Goal: Task Accomplishment & Management: Manage account settings

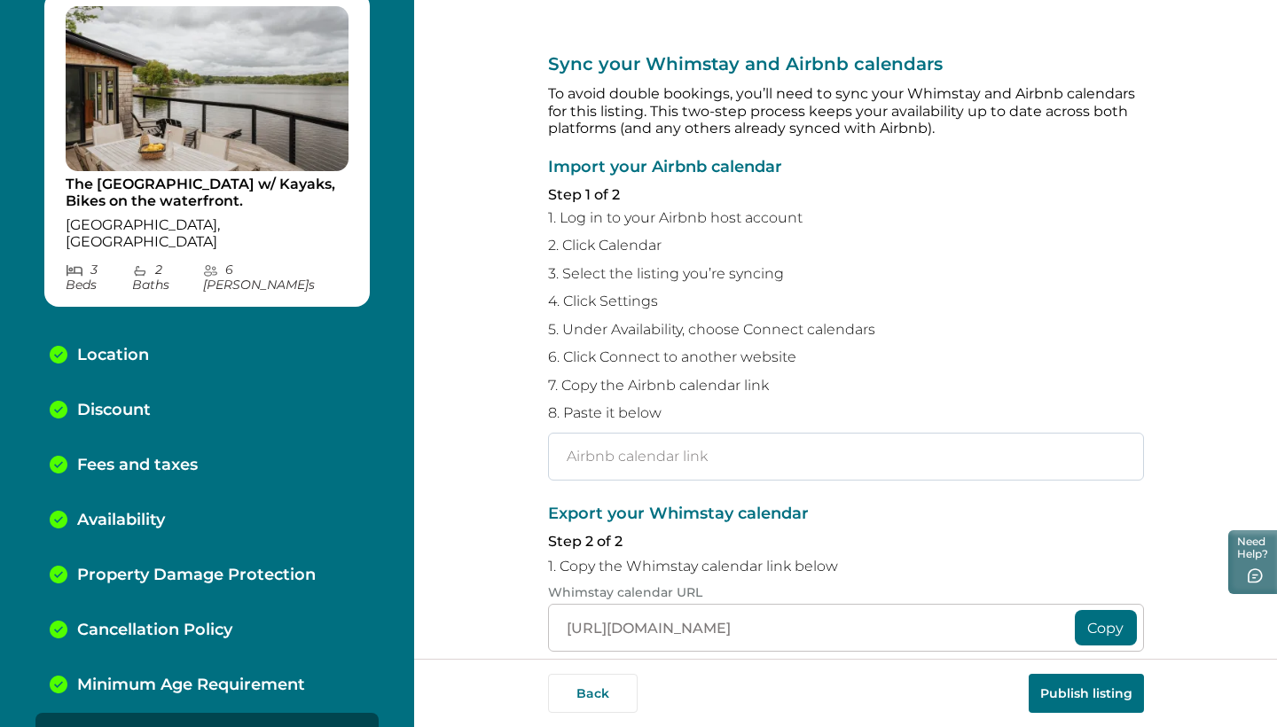
click at [612, 464] on input "text" at bounding box center [846, 457] width 596 height 48
paste input "[URL][DOMAIN_NAME]"
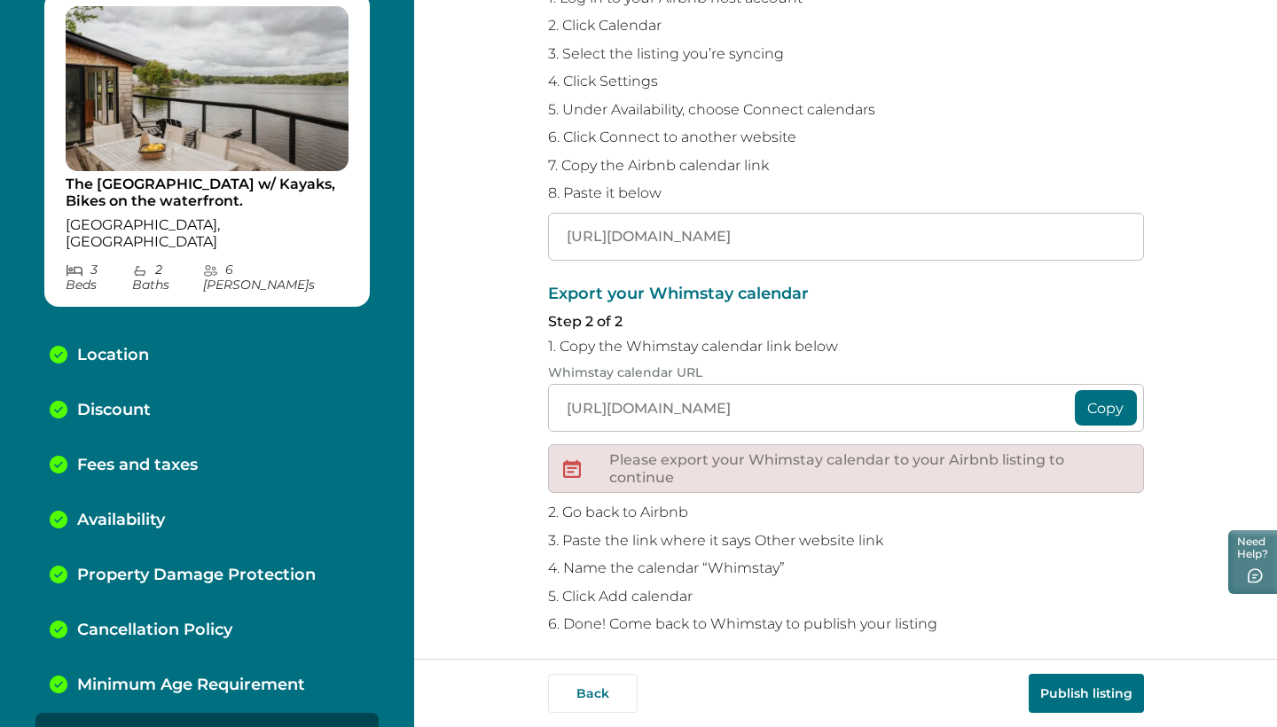
scroll to position [219, 0]
type input "[URL][DOMAIN_NAME]"
click at [1112, 399] on button "Copy" at bounding box center [1105, 408] width 62 height 35
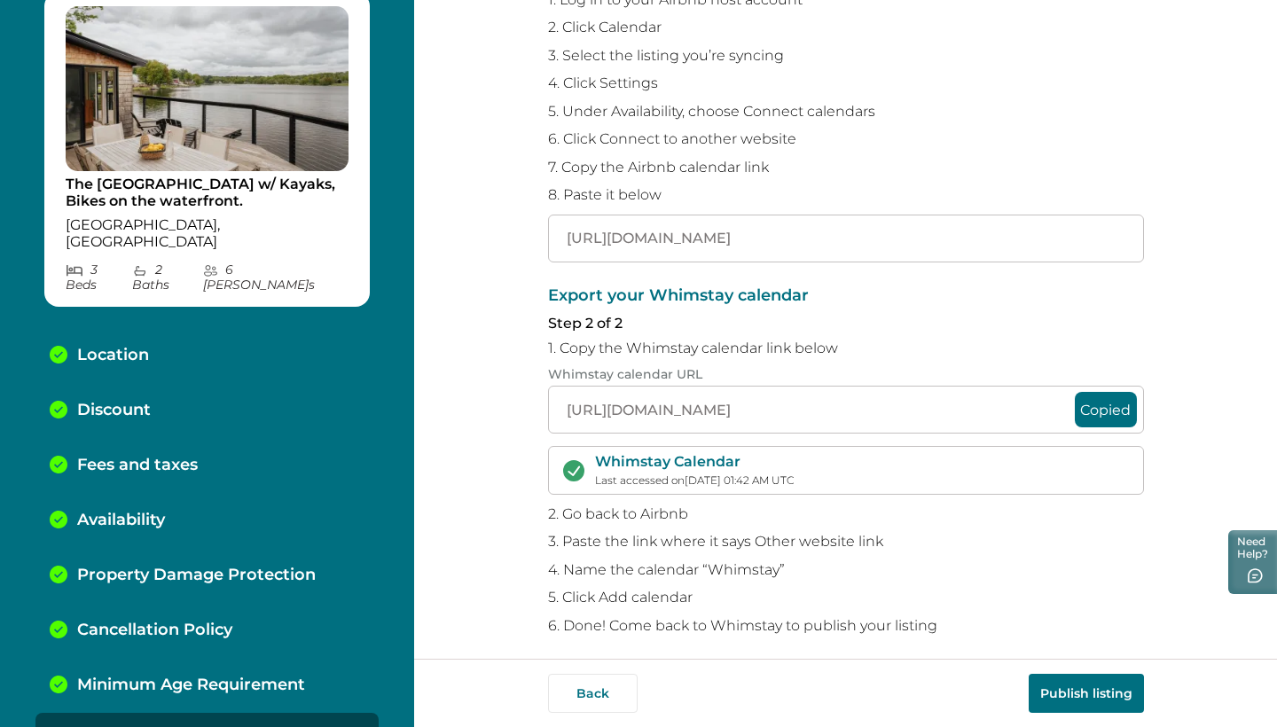
scroll to position [0, 0]
click at [1078, 687] on button "Publish listing" at bounding box center [1085, 693] width 115 height 39
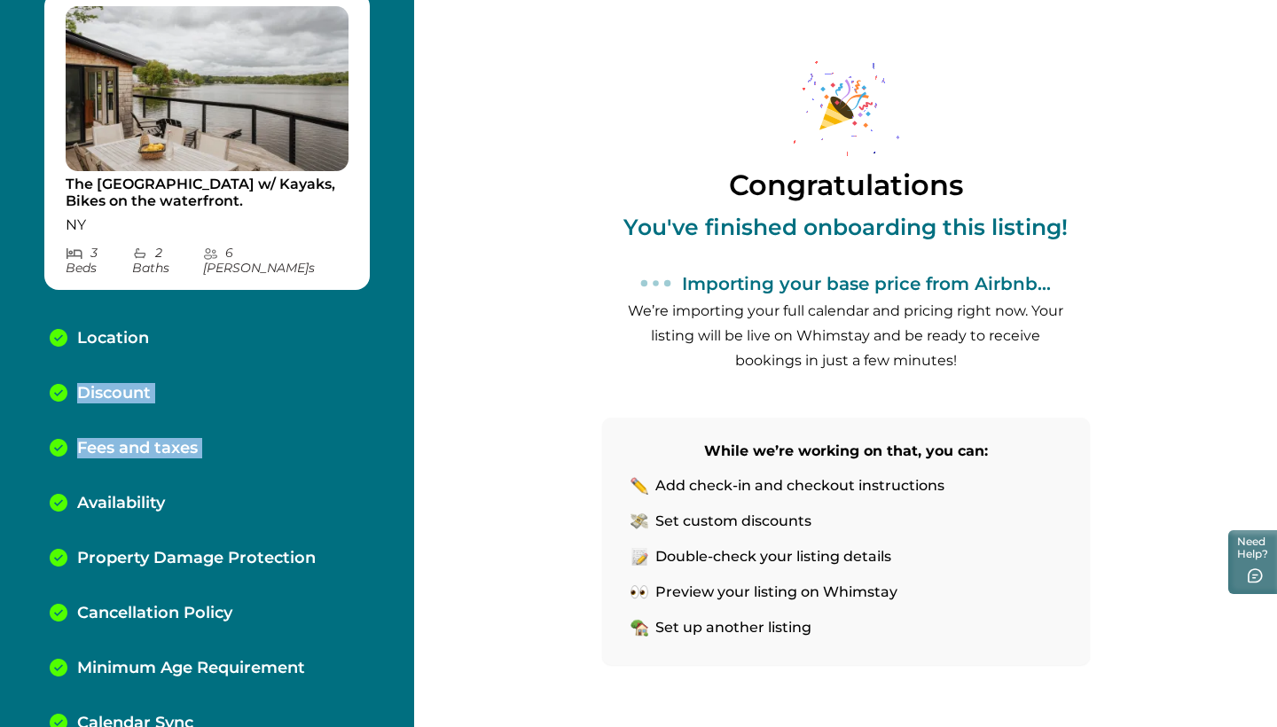
drag, startPoint x: 403, startPoint y: 461, endPoint x: 404, endPoint y: 350, distance: 110.8
click at [404, 350] on div "Location Discount Fees and taxes Availability Property Damage Protection Cancel…" at bounding box center [207, 539] width 414 height 457
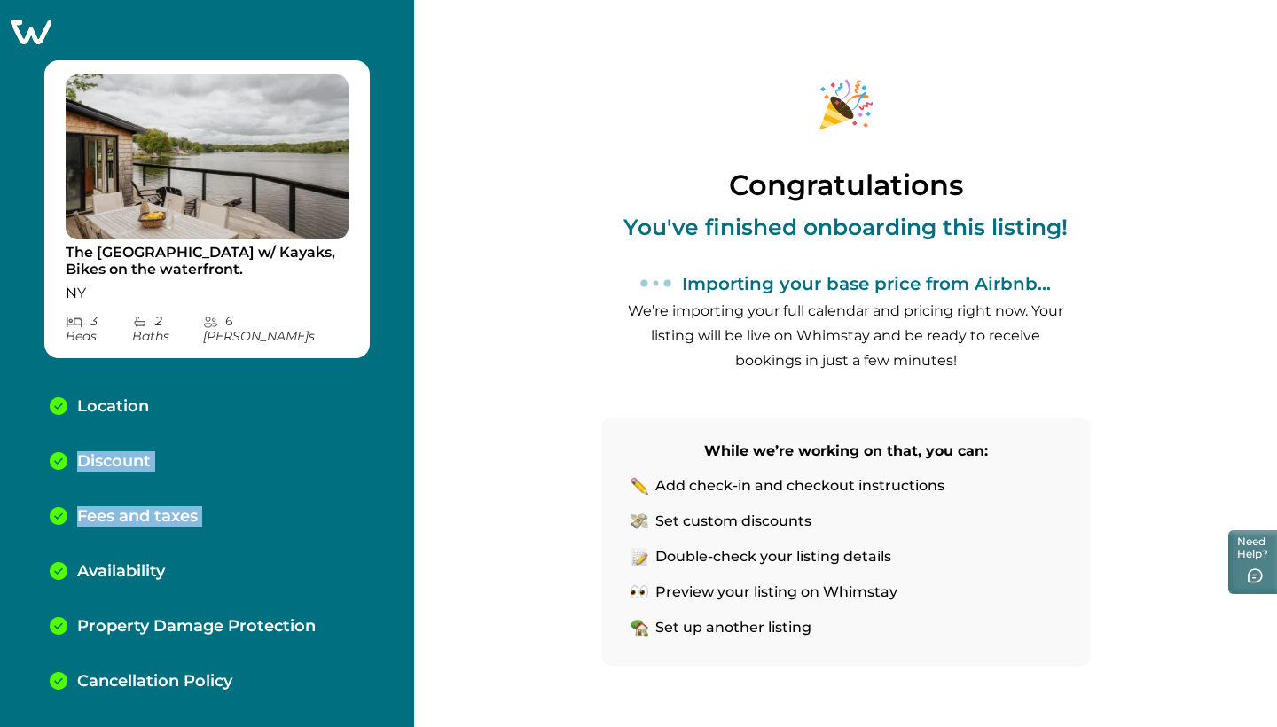
click at [219, 188] on img at bounding box center [207, 156] width 283 height 165
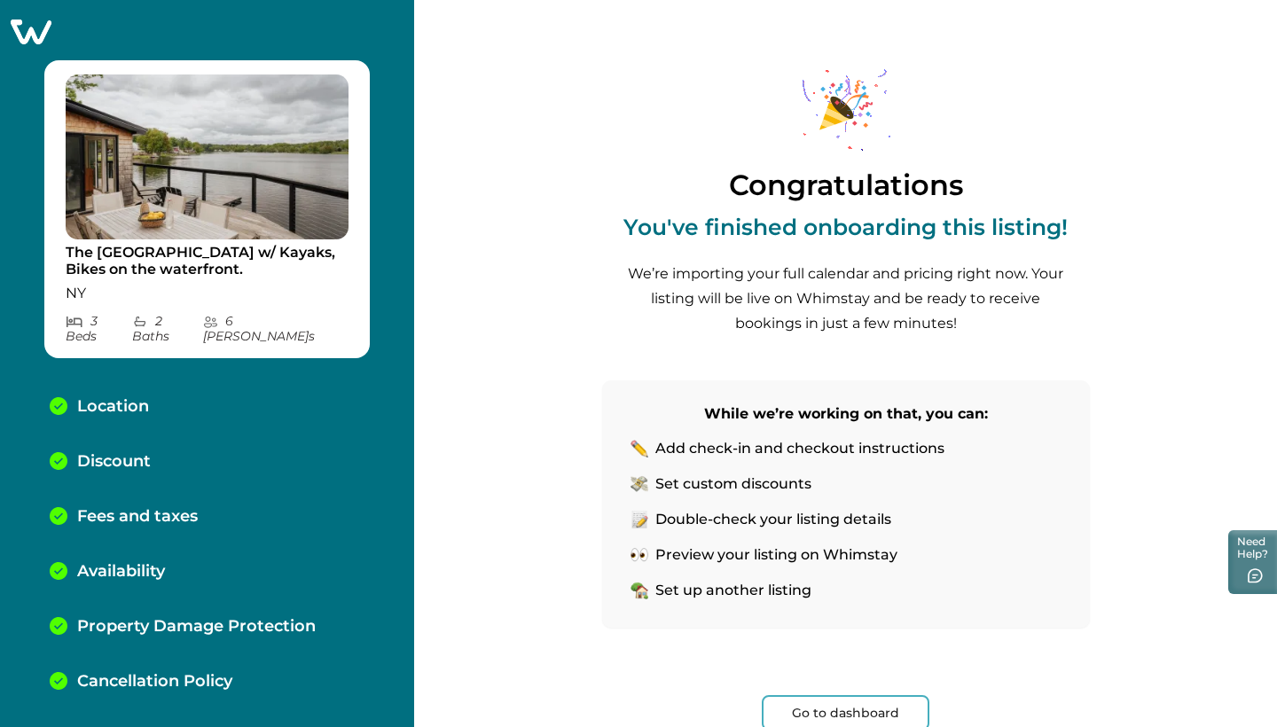
click at [198, 249] on p "The [GEOGRAPHIC_DATA] w/ Kayaks, Bikes on the waterfront." at bounding box center [207, 261] width 283 height 35
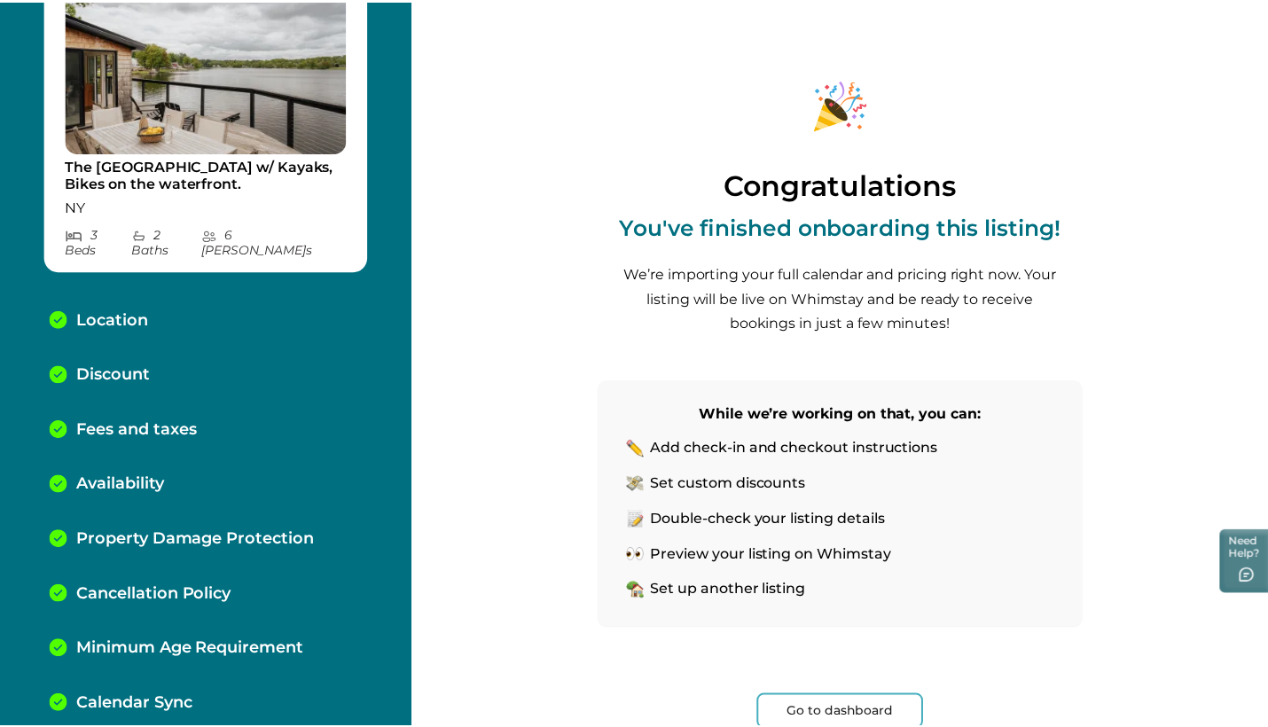
scroll to position [86, 0]
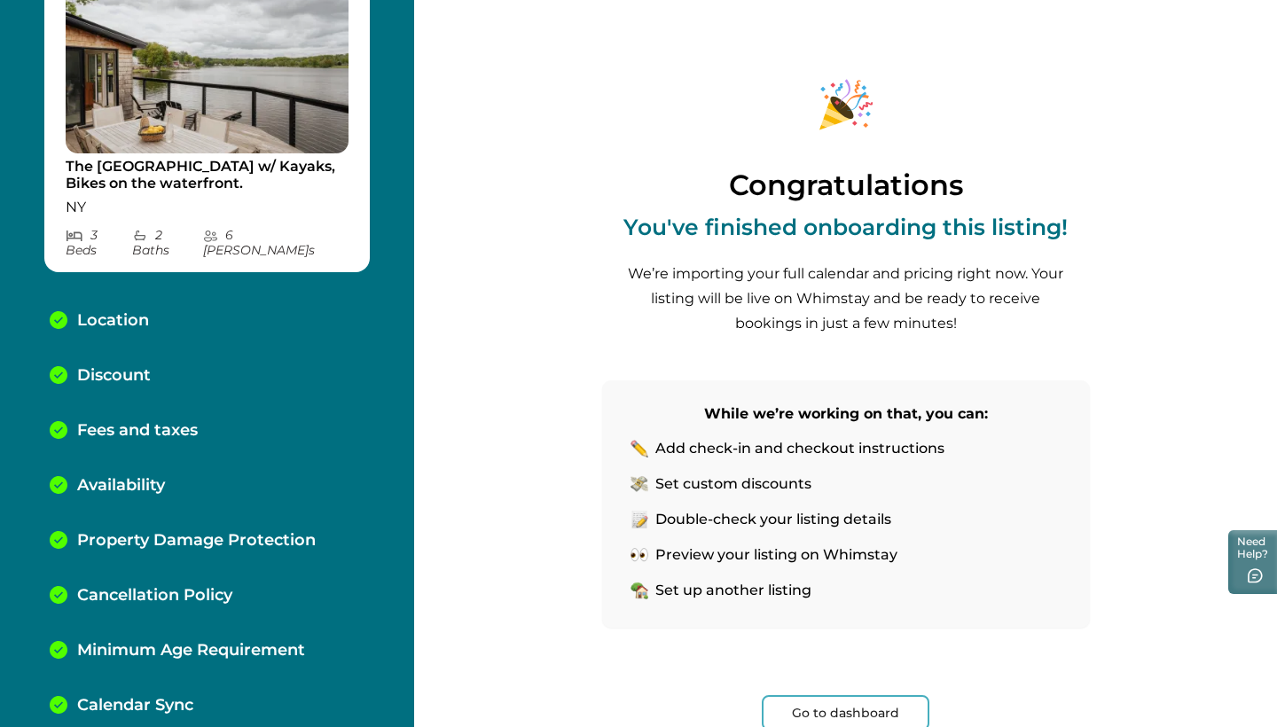
click at [869, 704] on button "Go to dashboard" at bounding box center [845, 712] width 168 height 35
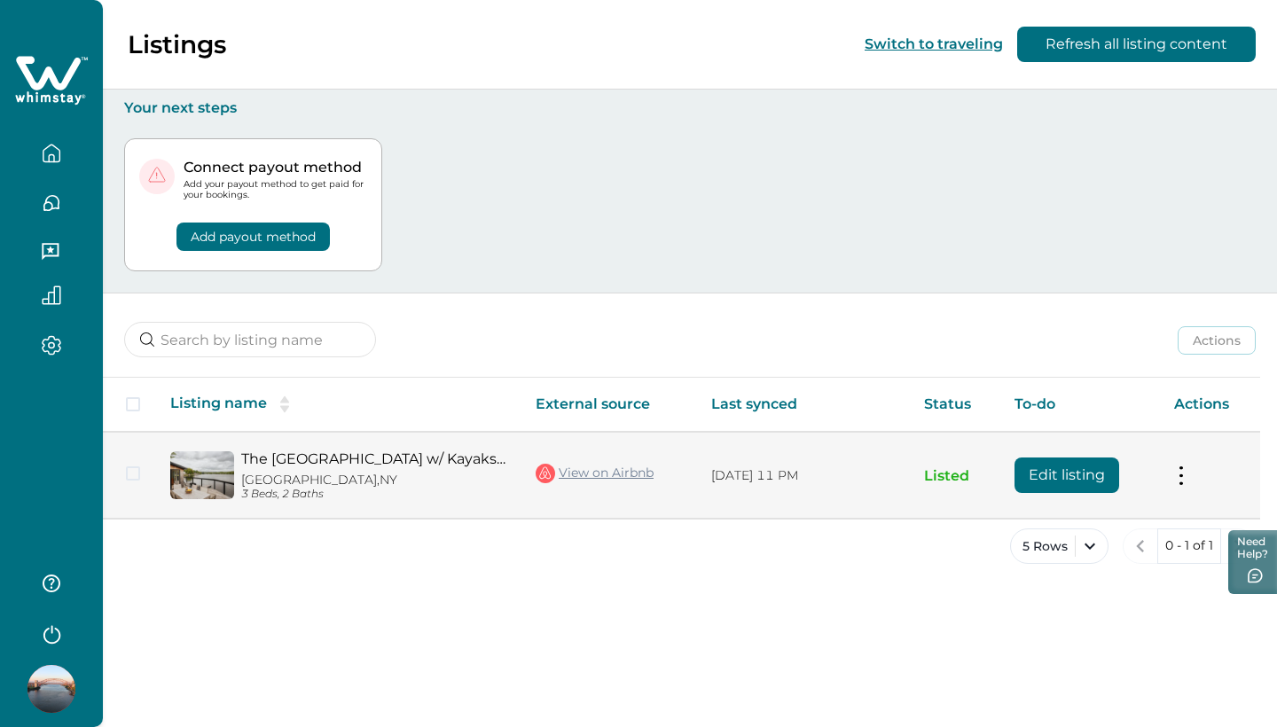
click at [409, 457] on link "The [GEOGRAPHIC_DATA] w/ Kayaks, Bikes on the waterfront." at bounding box center [374, 458] width 266 height 17
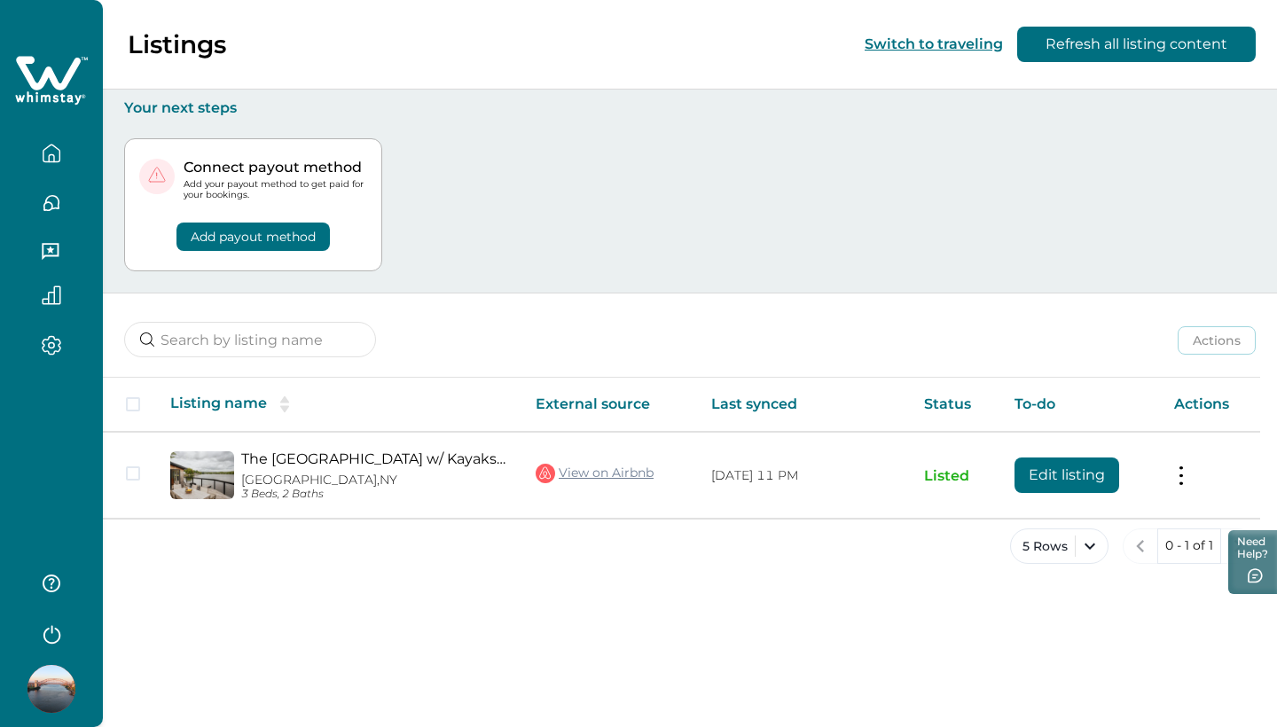
click at [292, 234] on button "Add payout method" at bounding box center [252, 237] width 153 height 28
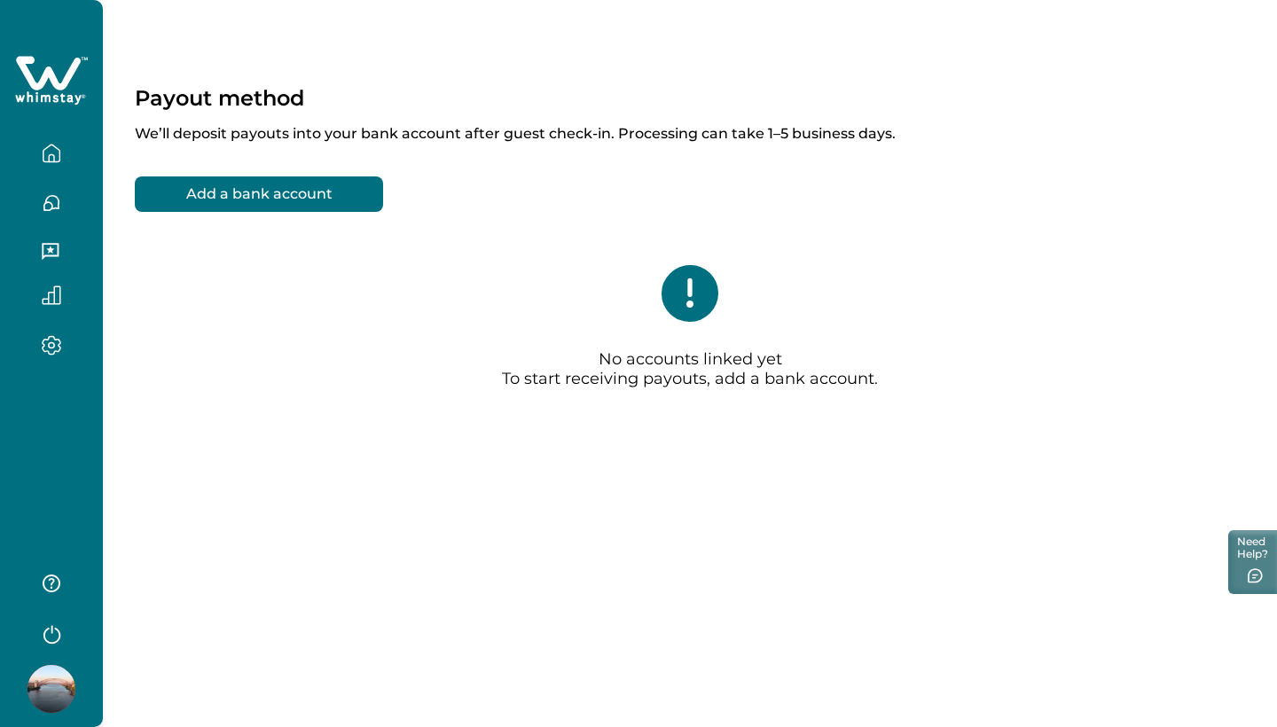
click at [291, 196] on button "Add a bank account" at bounding box center [259, 193] width 248 height 35
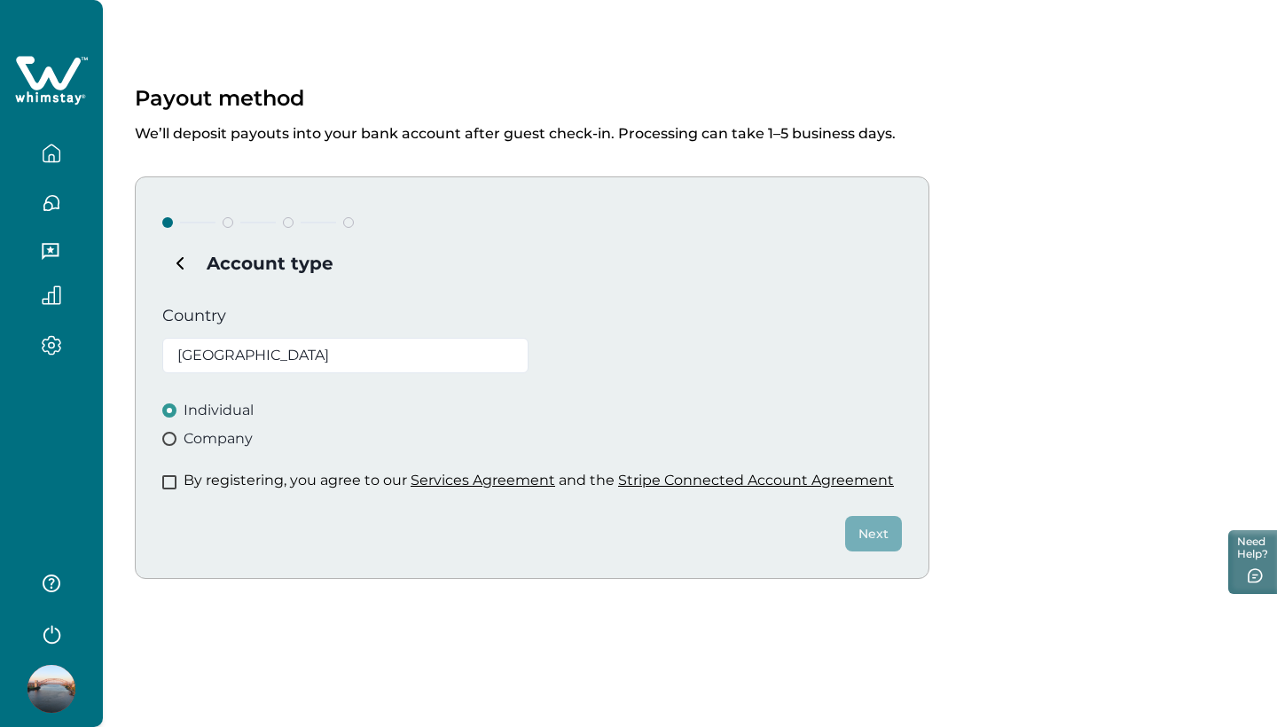
click at [173, 432] on span at bounding box center [169, 439] width 14 height 14
click at [170, 480] on span at bounding box center [169, 482] width 14 height 14
click at [861, 538] on button "Next" at bounding box center [873, 533] width 57 height 35
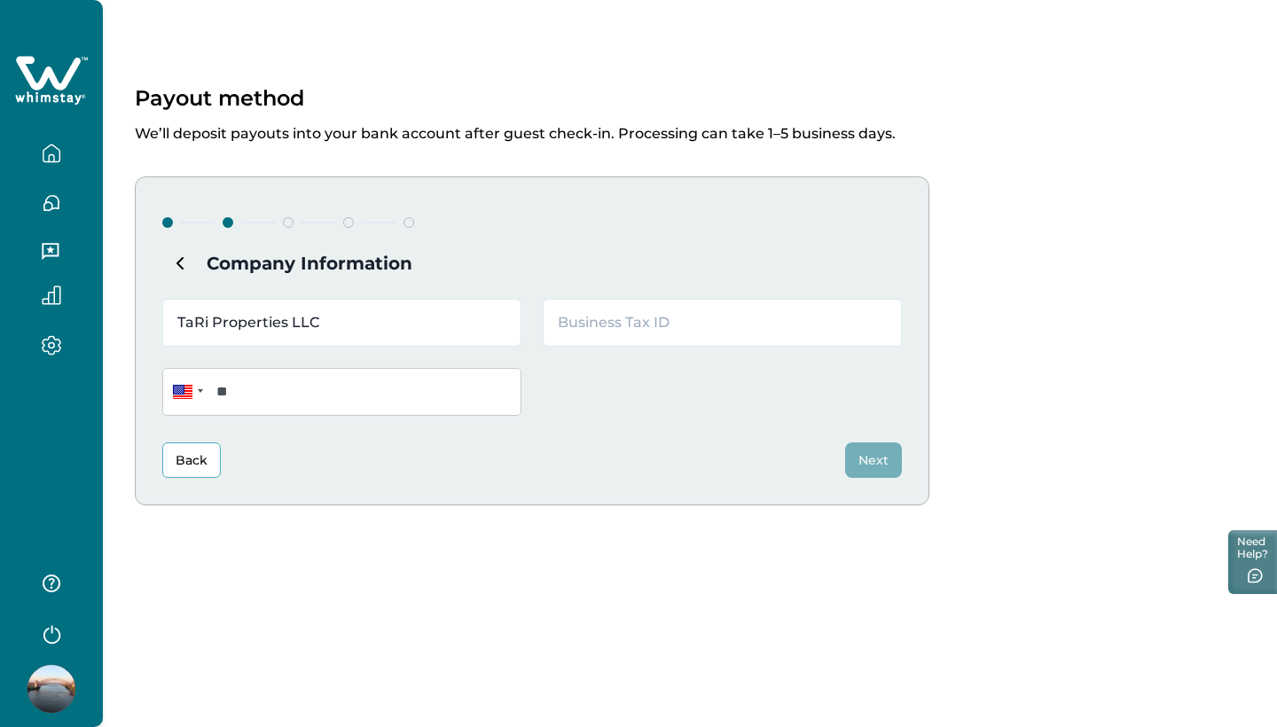
type input "TaRi Properties LLC"
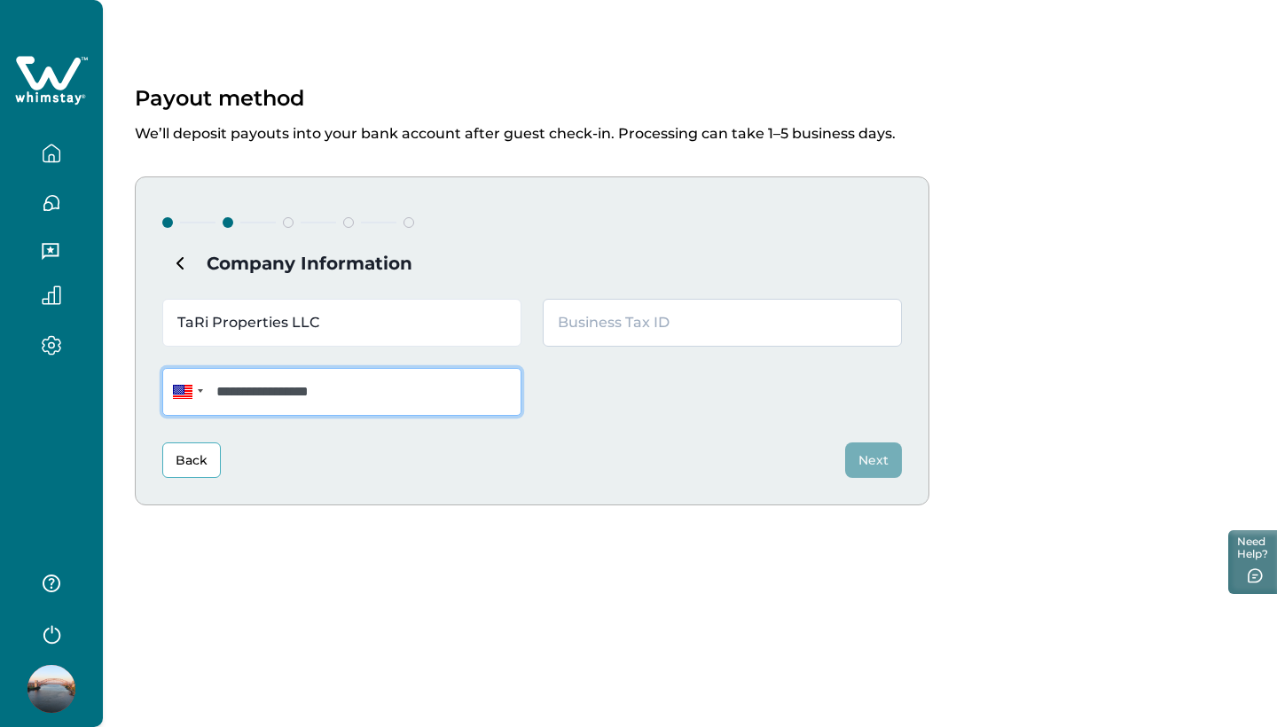
type input "**********"
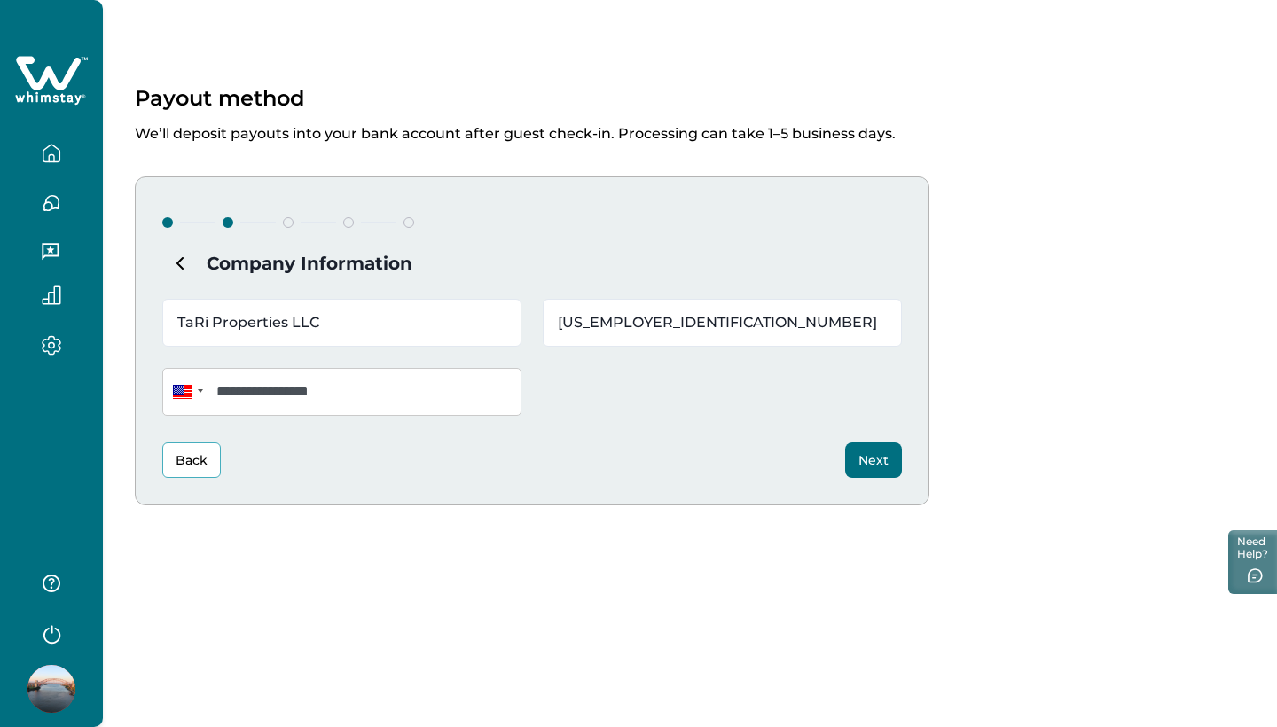
type input "[US_EMPLOYER_IDENTIFICATION_NUMBER]"
click at [878, 465] on button "Next" at bounding box center [873, 459] width 57 height 35
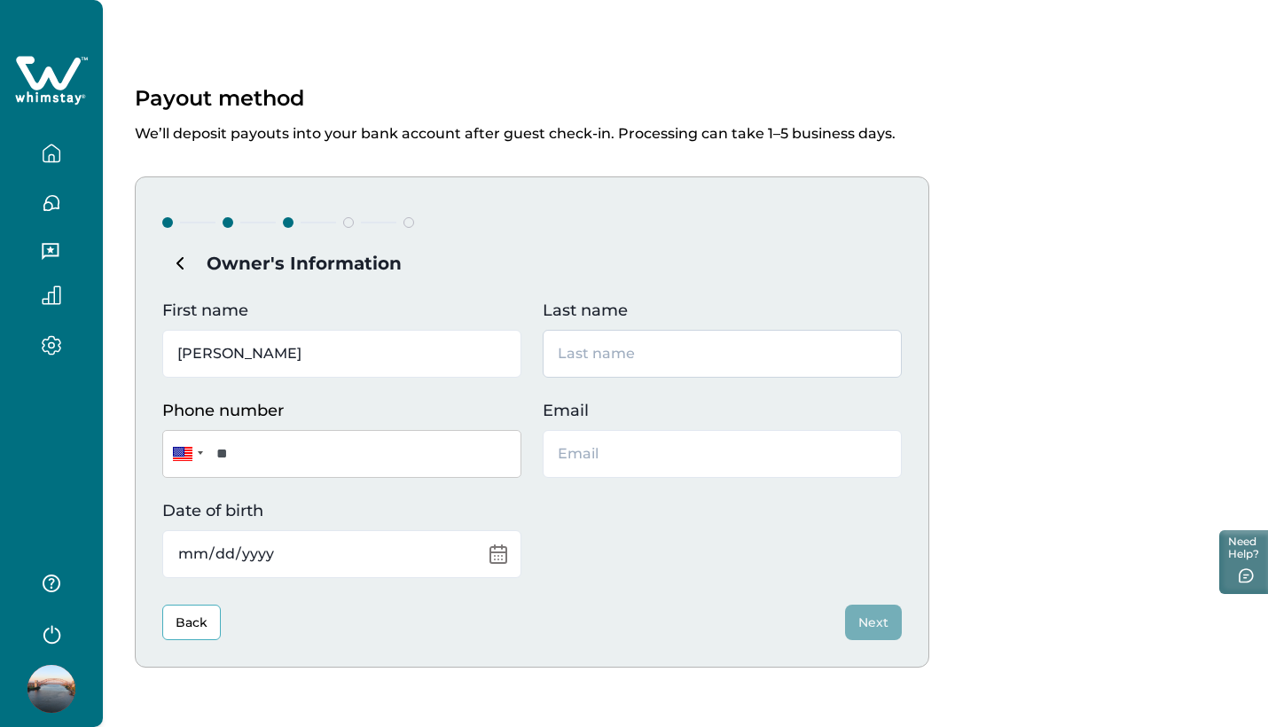
type input "[PERSON_NAME]"
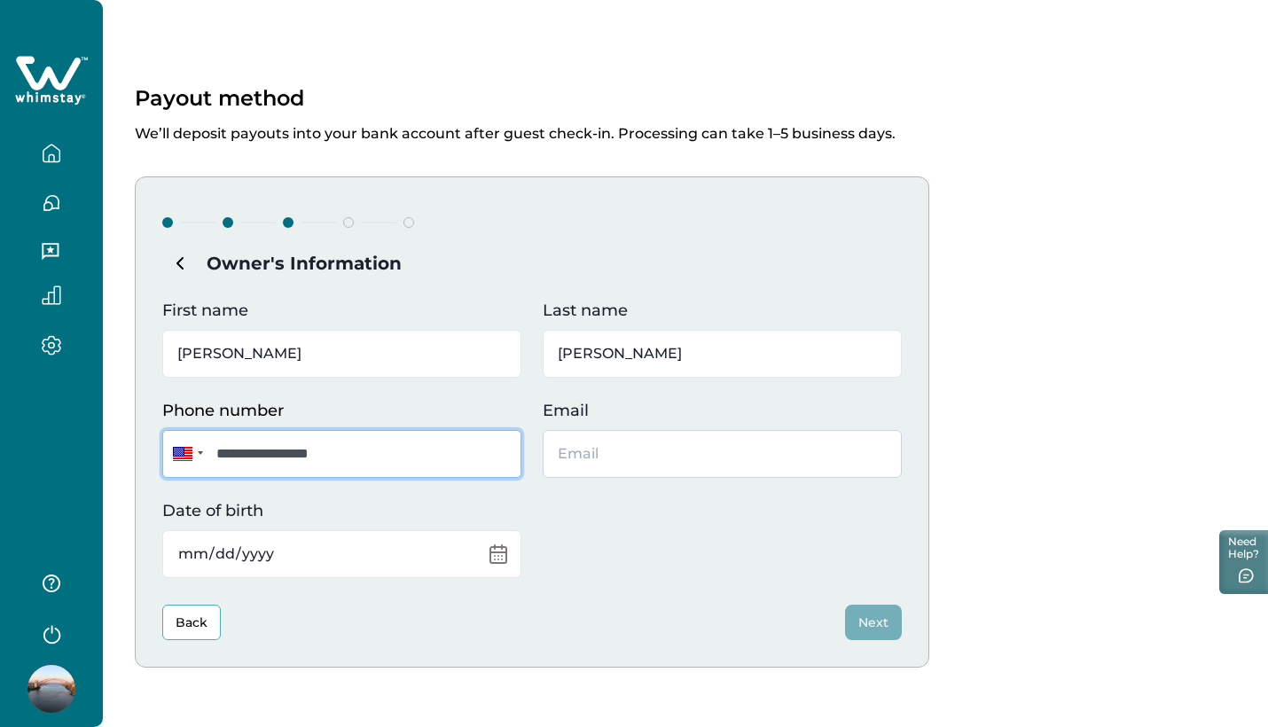
type input "**********"
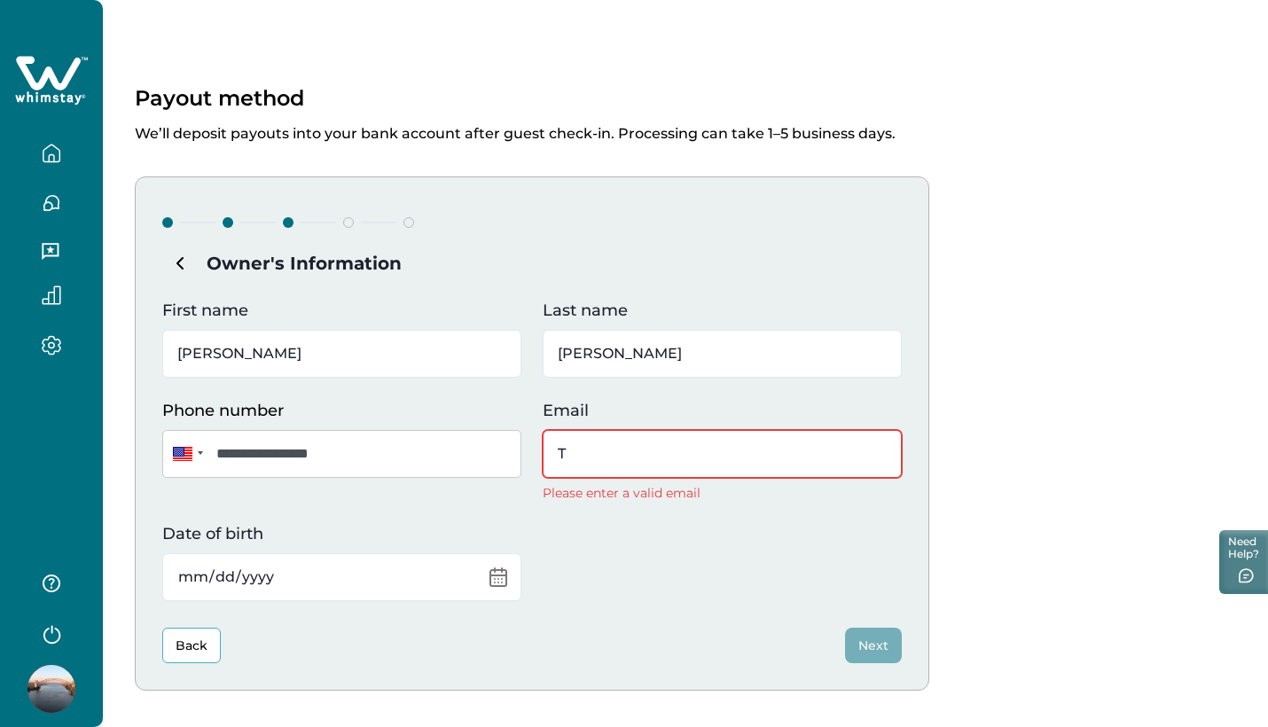
type input "Ta"
type input "[EMAIL_ADDRESS][DOMAIN_NAME]"
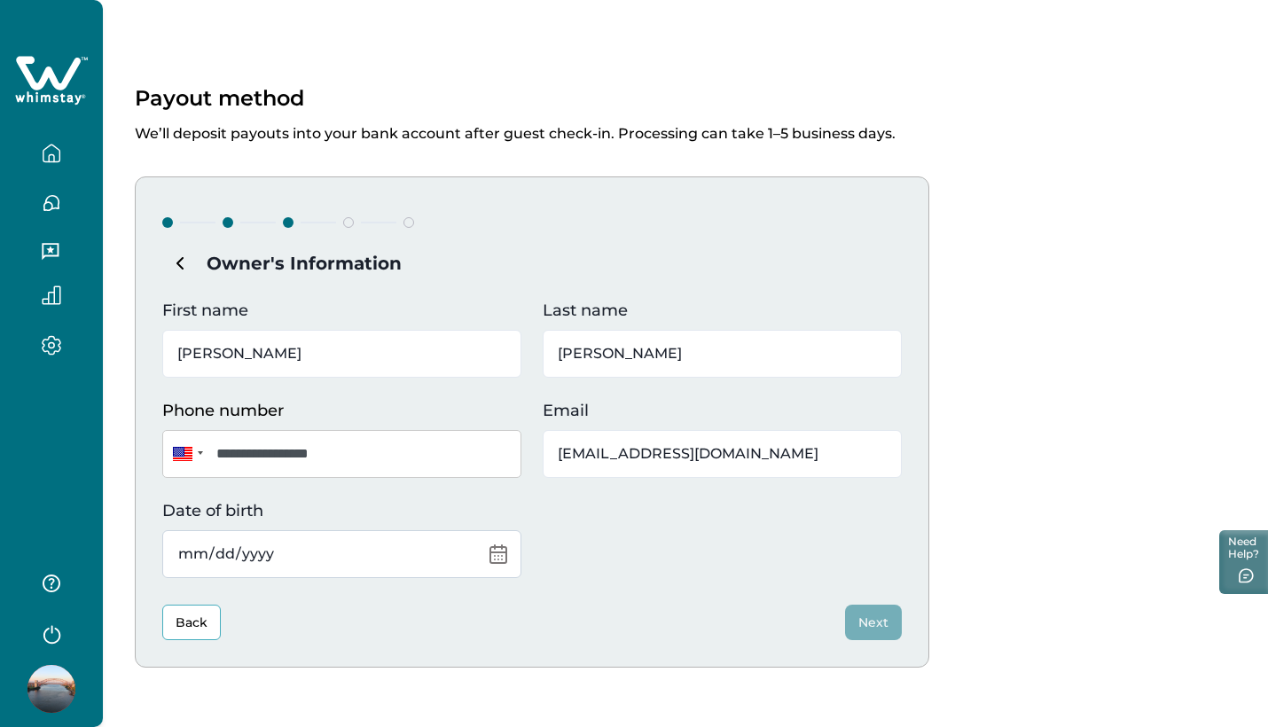
click at [200, 548] on input "Date of birth" at bounding box center [341, 554] width 359 height 48
click at [223, 554] on input "Date of birth" at bounding box center [341, 554] width 359 height 48
click at [255, 556] on input "Date of birth" at bounding box center [341, 554] width 359 height 48
type input "[DATE]"
click at [884, 615] on button "Next" at bounding box center [873, 622] width 57 height 35
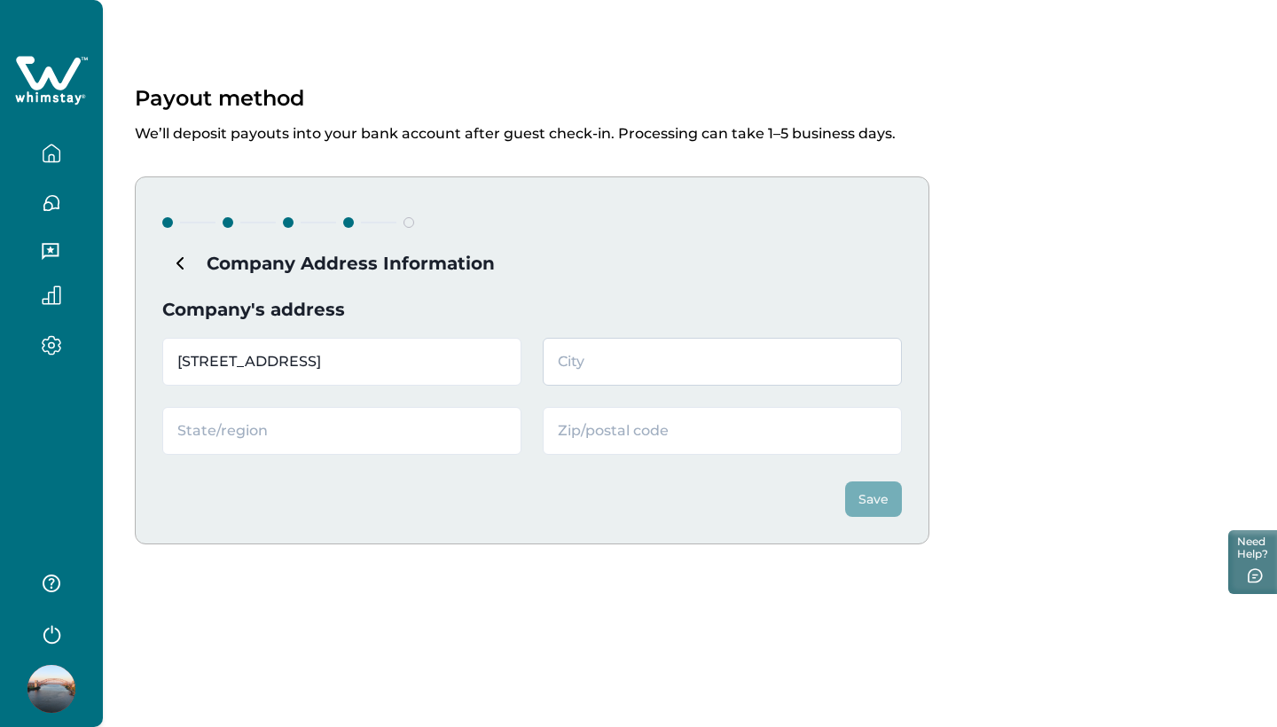
type input "[STREET_ADDRESS]"
type input "Astoria"
type input "[US_STATE]"
type input "11103"
click at [869, 500] on button "Save" at bounding box center [873, 498] width 57 height 35
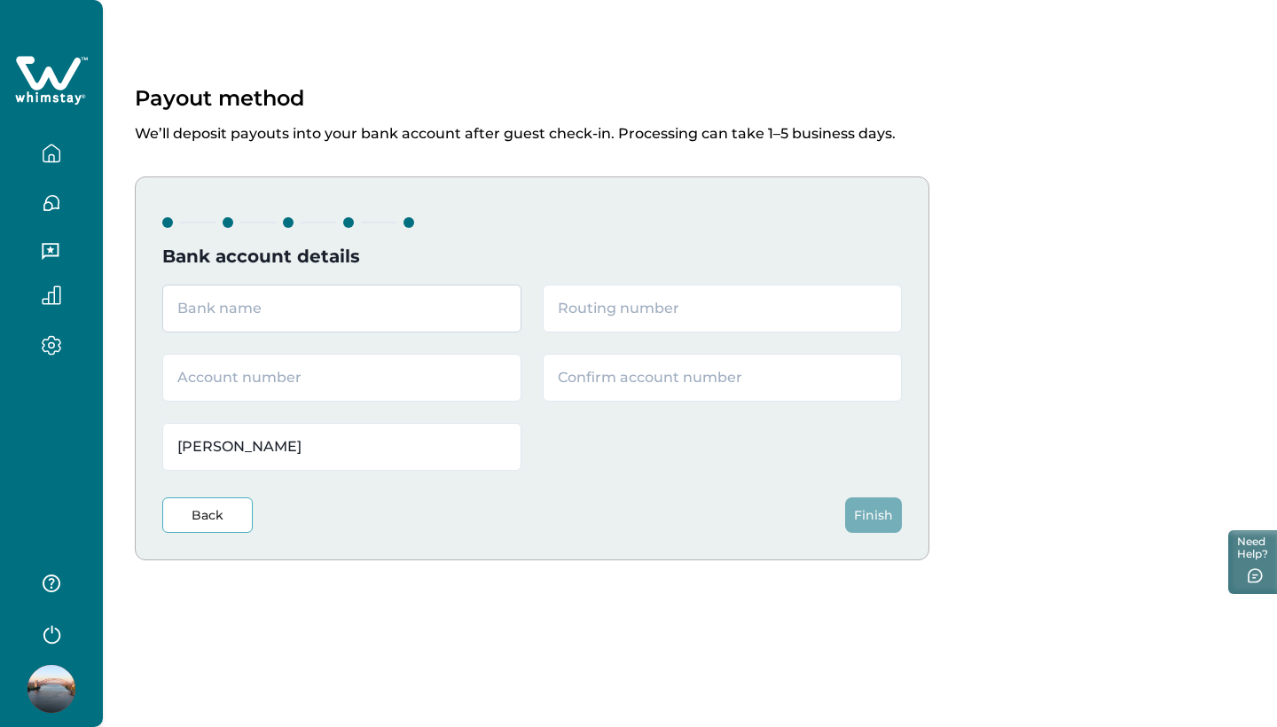
click at [404, 308] on input "text" at bounding box center [341, 309] width 359 height 48
type input "TD Bank"
click at [633, 317] on input "text" at bounding box center [722, 309] width 359 height 48
type input "026013673"
click at [344, 377] on input "text" at bounding box center [341, 378] width 359 height 48
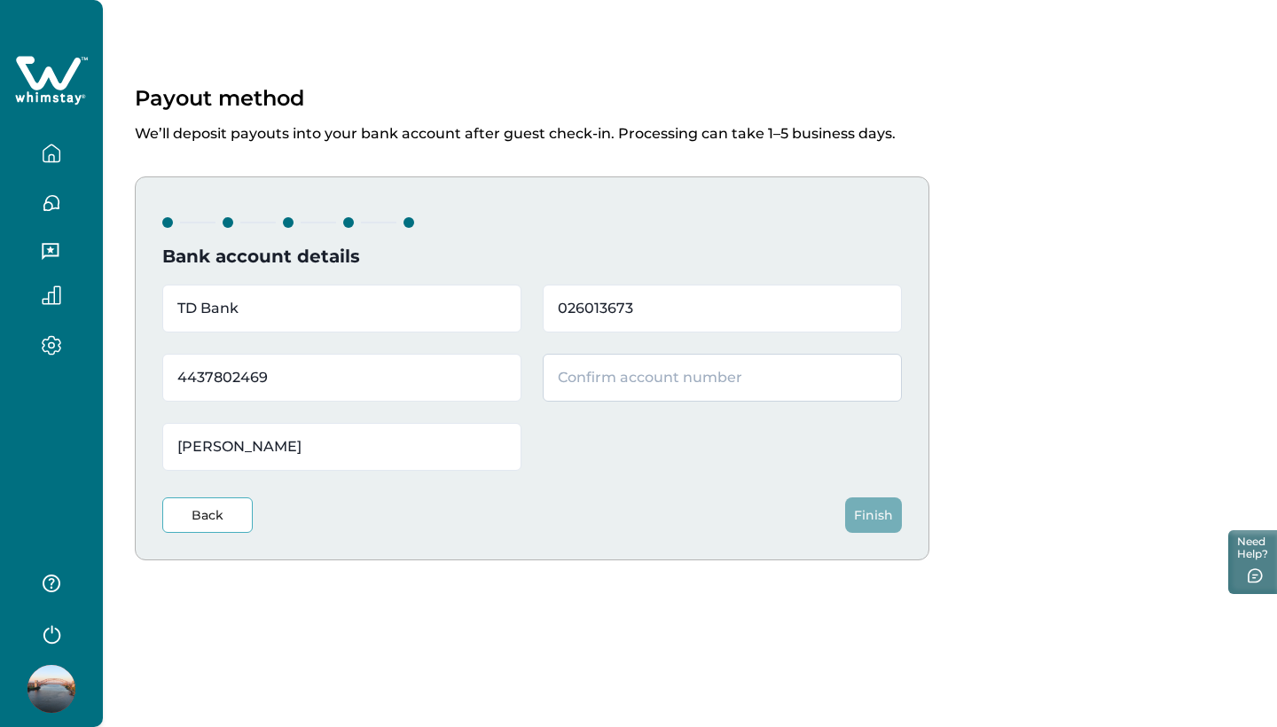
type input "4437802469"
click at [629, 382] on input "text" at bounding box center [722, 378] width 359 height 48
type input "4437802469"
click at [864, 512] on button "Finish" at bounding box center [873, 514] width 57 height 35
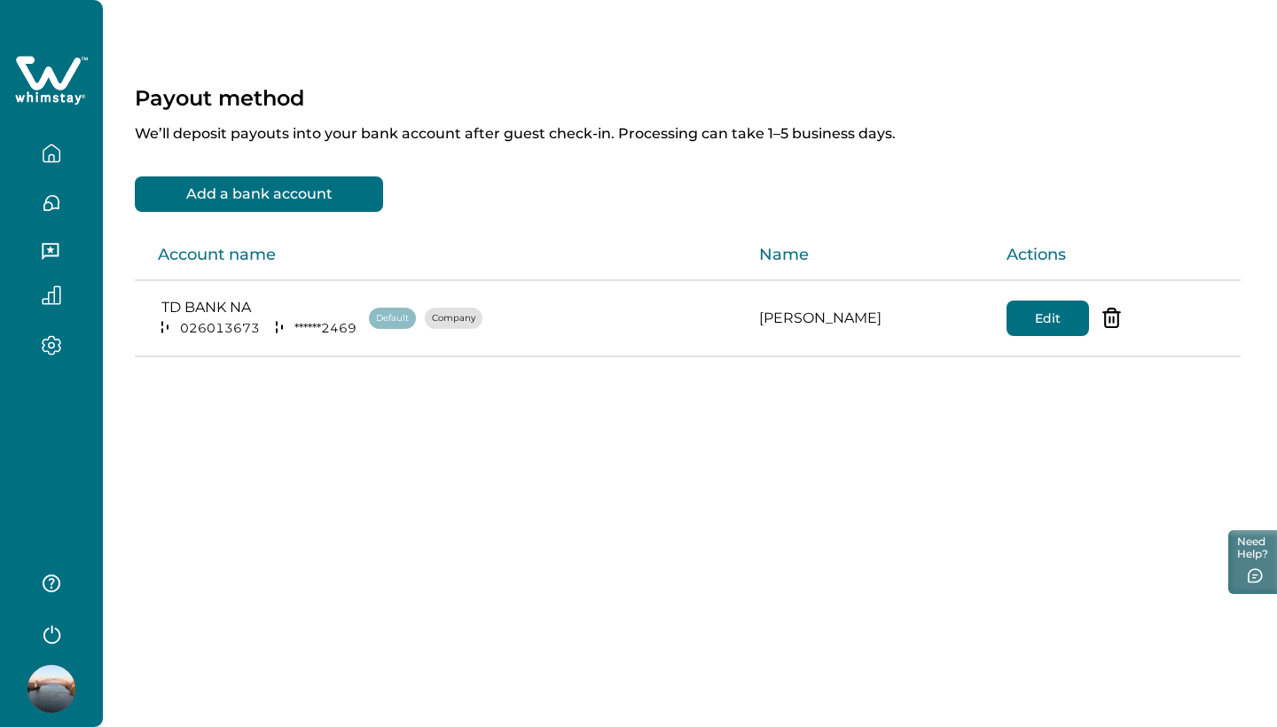
click at [52, 152] on icon "button" at bounding box center [52, 154] width 20 height 20
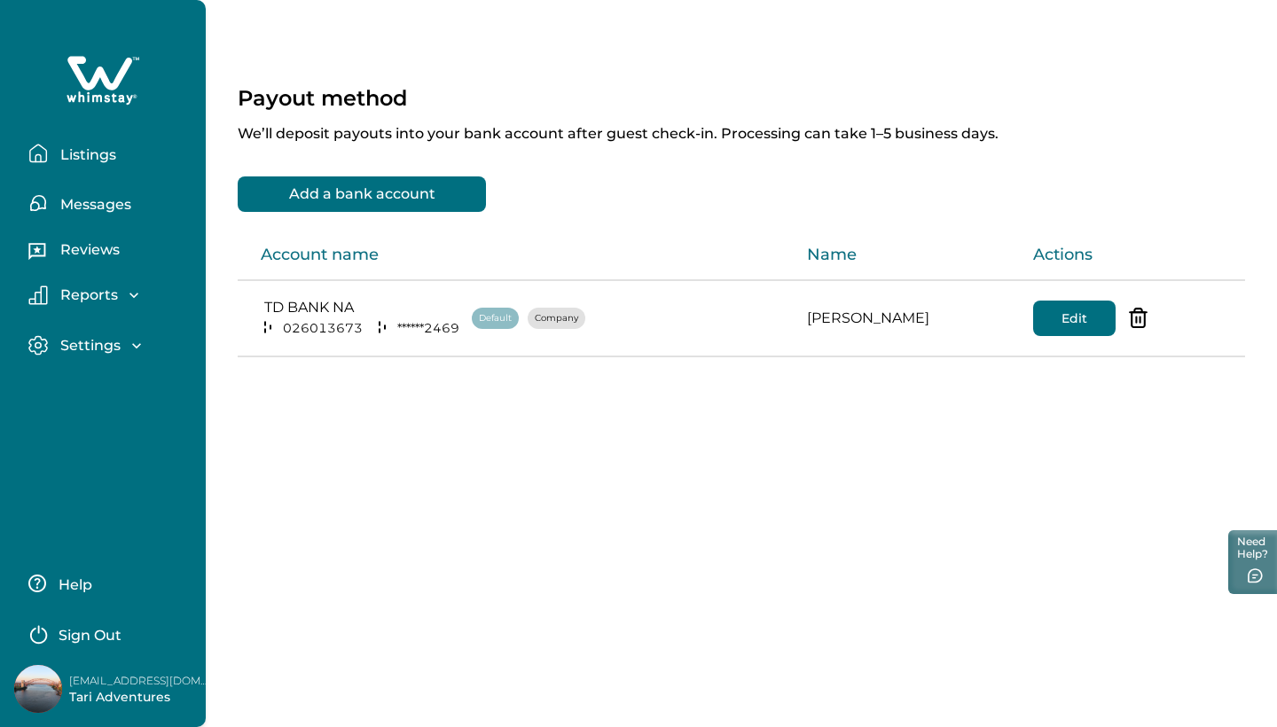
click at [85, 151] on p "Listings" at bounding box center [85, 155] width 61 height 18
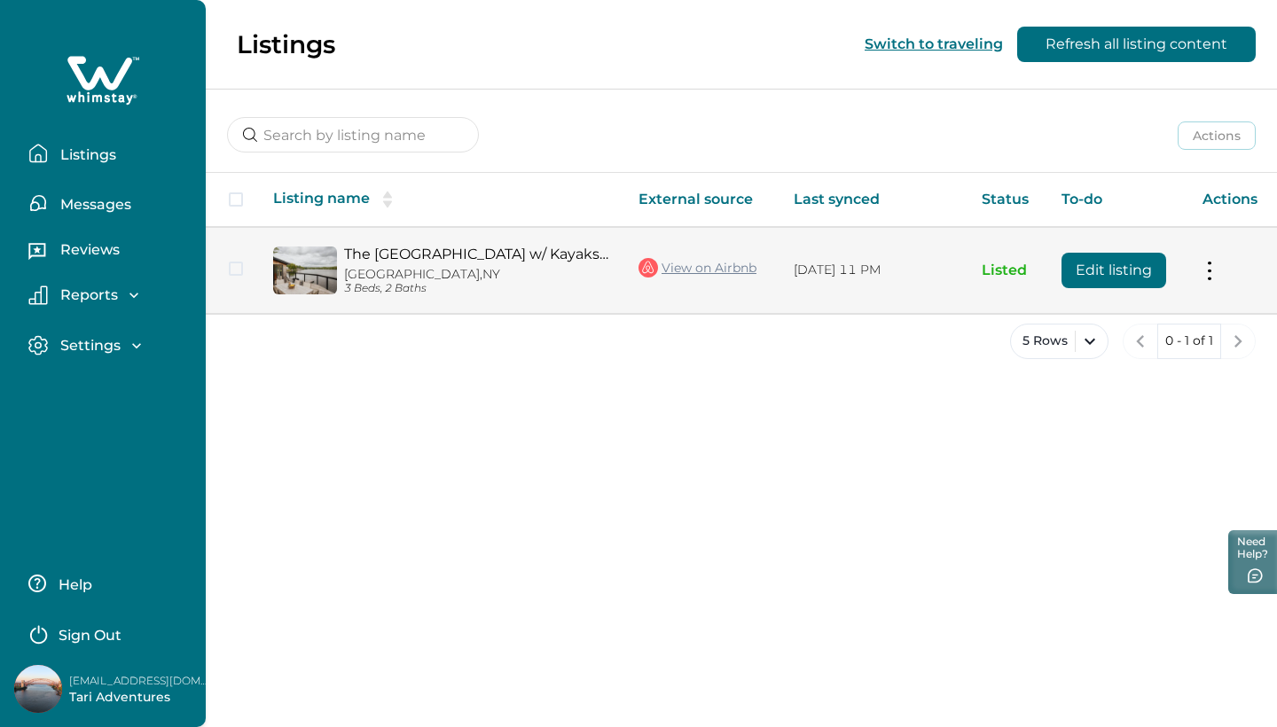
click at [441, 246] on link "The [GEOGRAPHIC_DATA] w/ Kayaks, Bikes on the waterfront." at bounding box center [477, 254] width 266 height 17
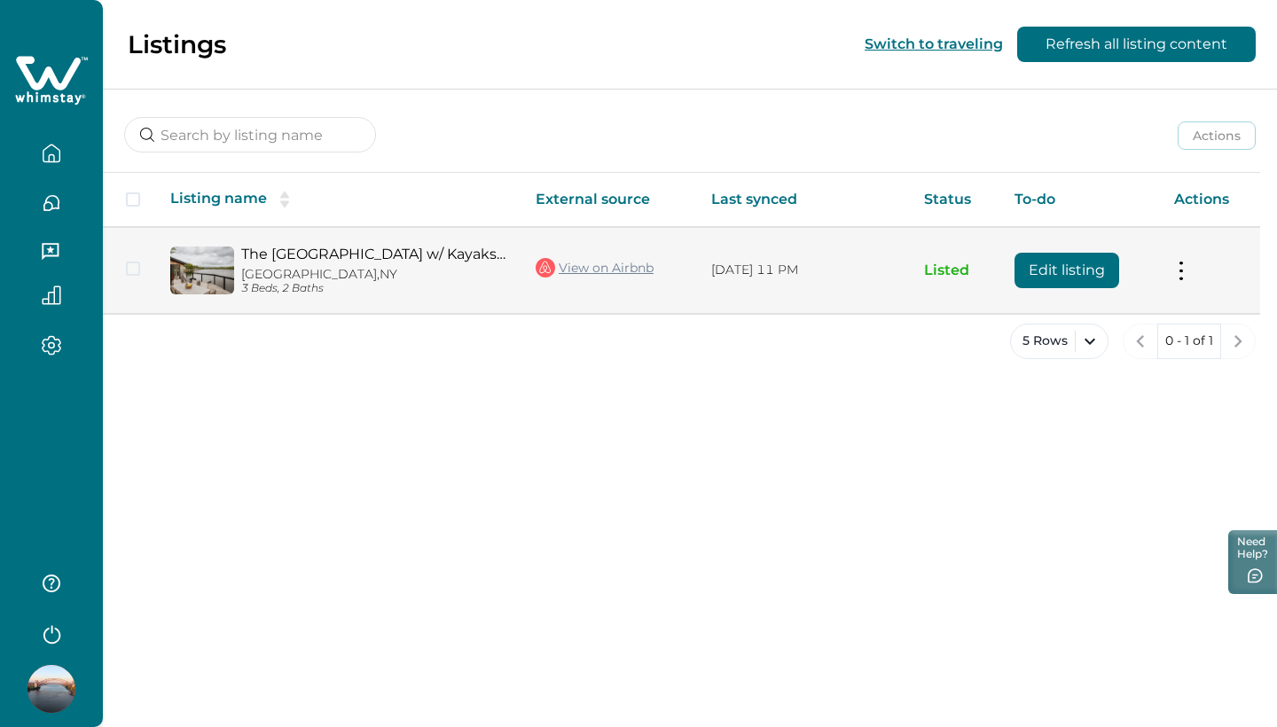
click at [402, 254] on link "The [GEOGRAPHIC_DATA] w/ Kayaks, Bikes on the waterfront." at bounding box center [374, 254] width 266 height 17
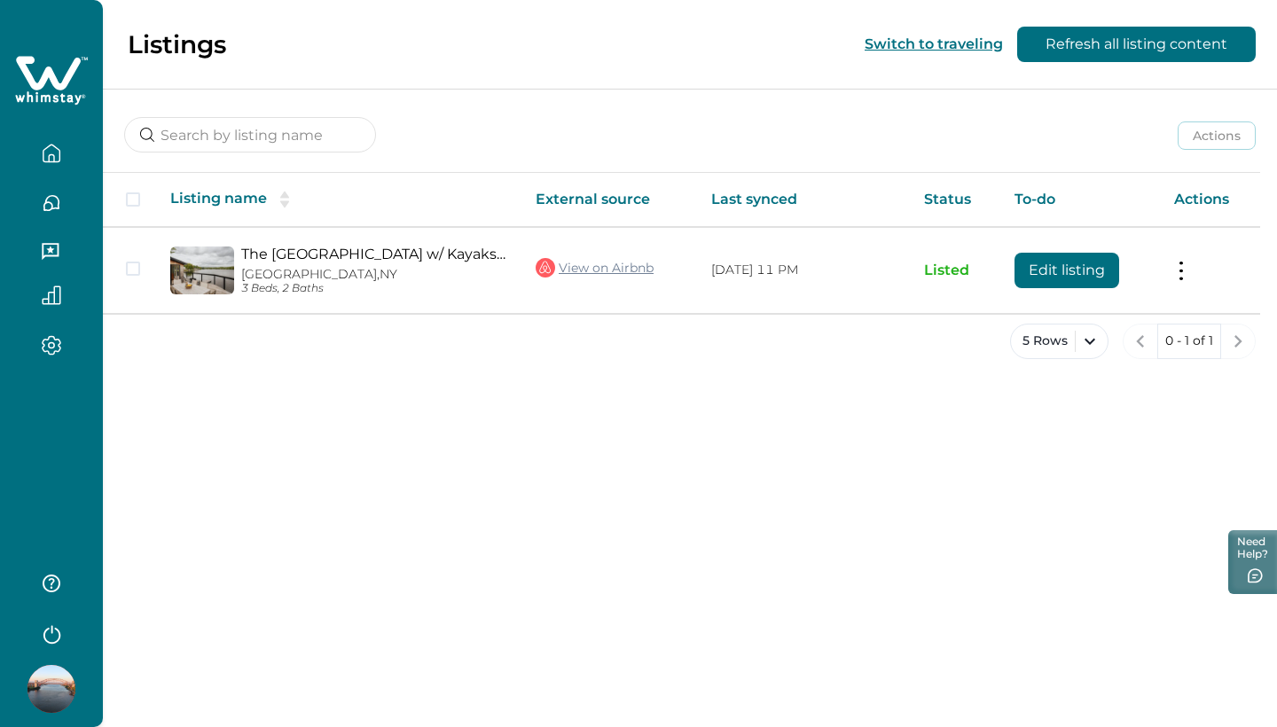
click at [54, 160] on icon "button" at bounding box center [51, 157] width 5 height 7
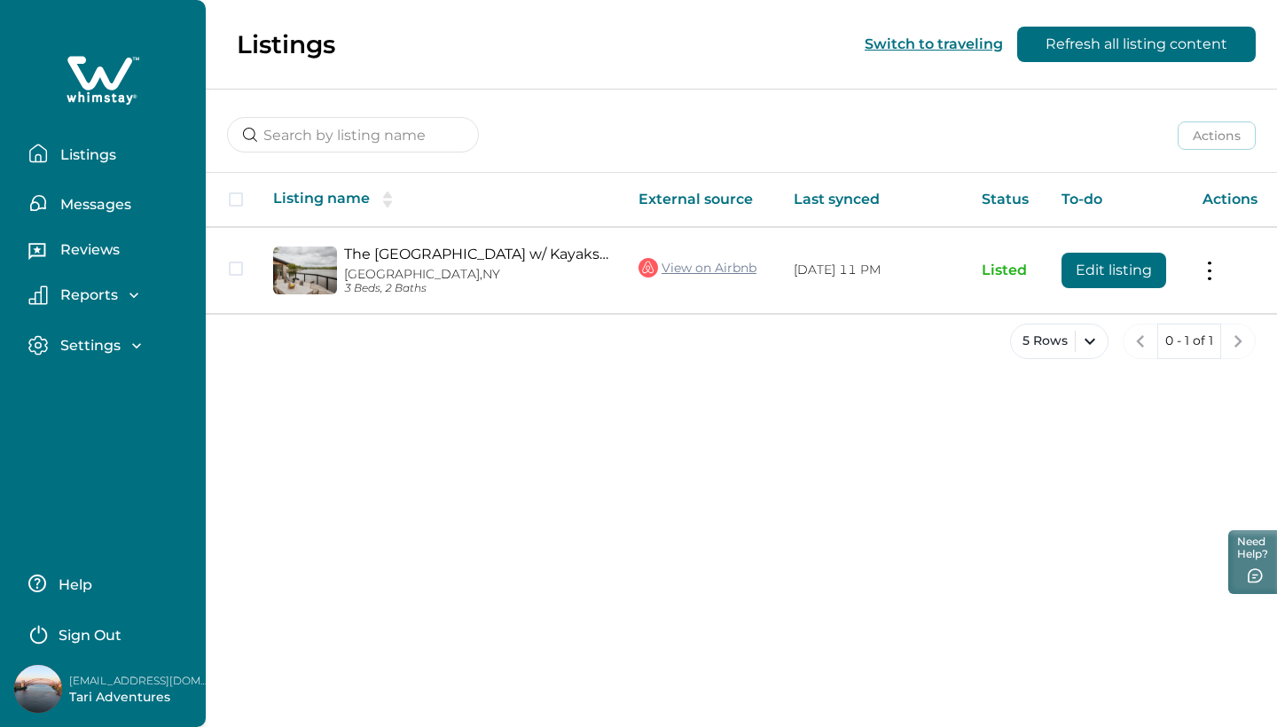
click at [134, 347] on icon "button" at bounding box center [137, 346] width 18 height 18
click at [137, 372] on button "Profile details" at bounding box center [122, 383] width 163 height 35
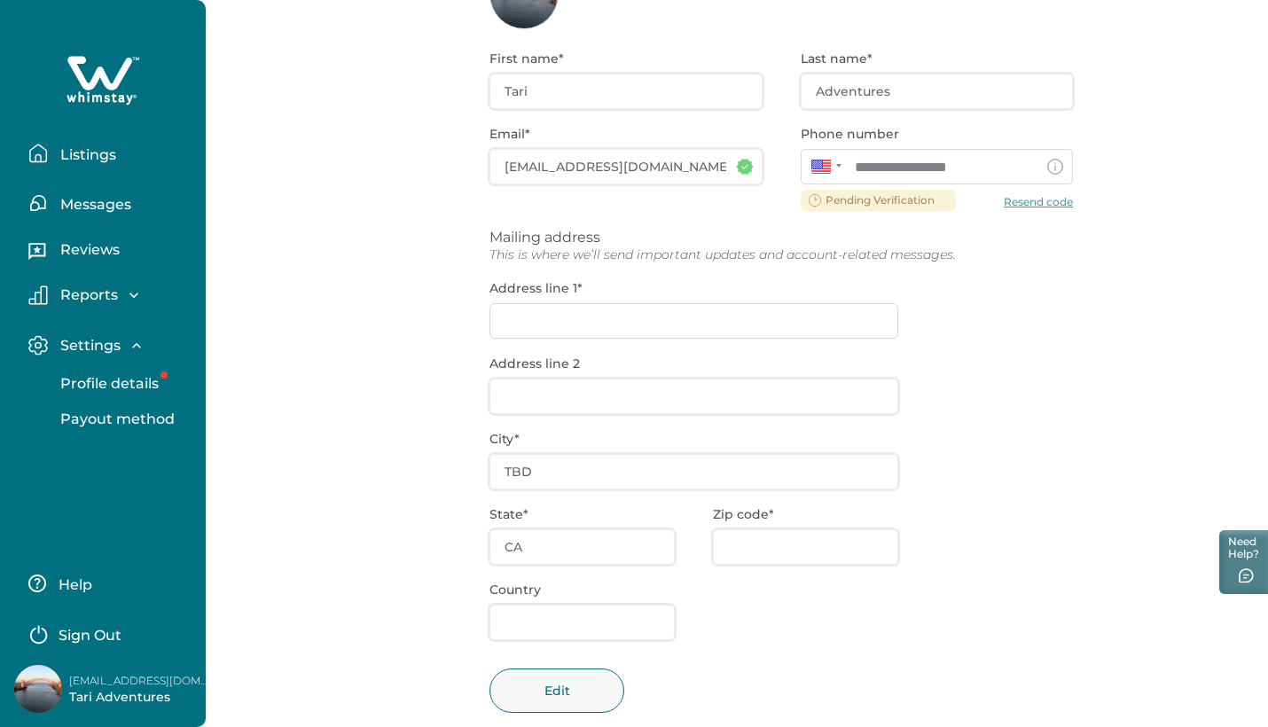
scroll to position [171, 0]
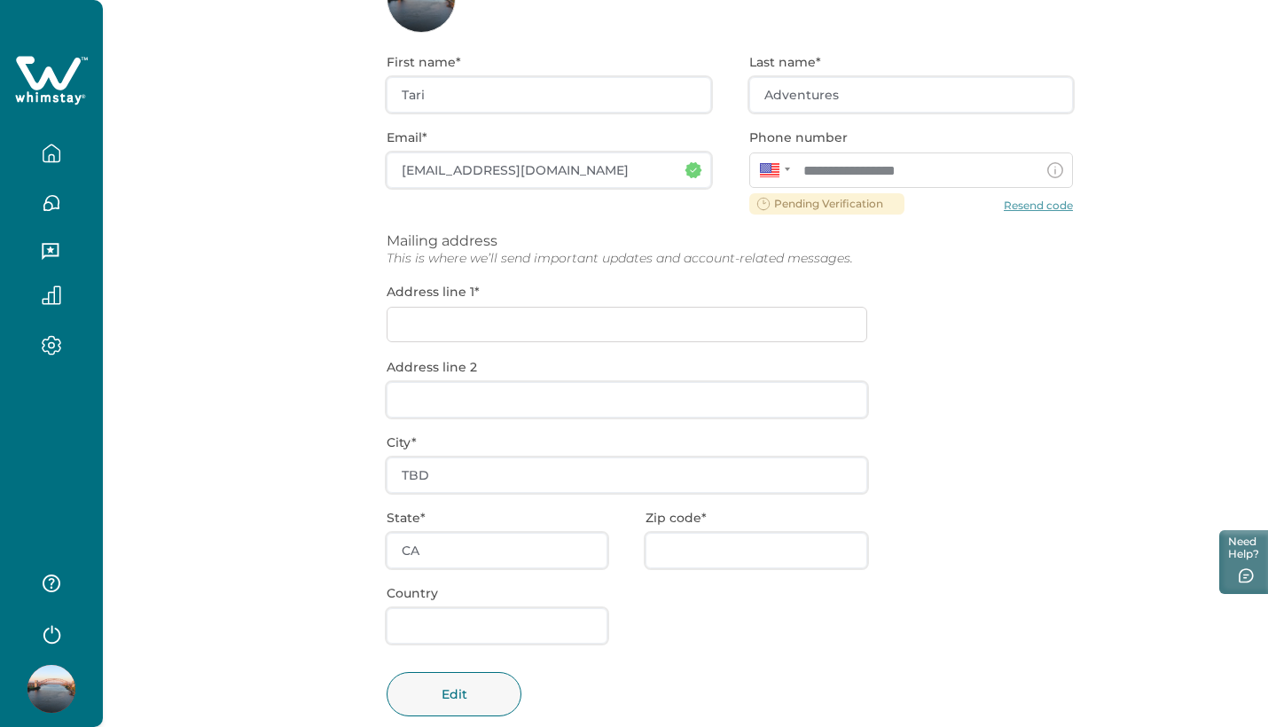
click at [551, 316] on div "**********" at bounding box center [729, 398] width 686 height 730
click at [494, 320] on div "**********" at bounding box center [729, 398] width 686 height 730
click at [483, 323] on div "**********" at bounding box center [729, 398] width 686 height 730
click at [480, 684] on button "Edit" at bounding box center [453, 694] width 135 height 44
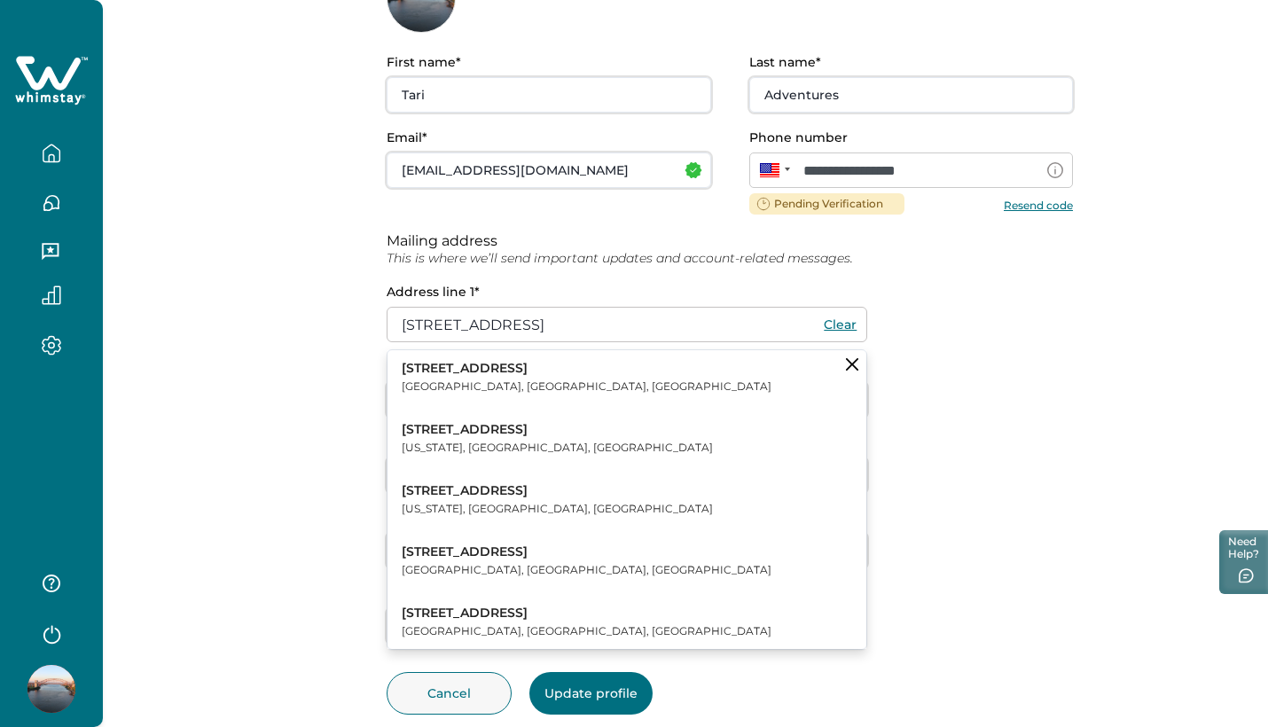
click at [311, 370] on div "**********" at bounding box center [685, 295] width 1165 height 933
click at [851, 359] on icon "Clear suggestions" at bounding box center [852, 364] width 12 height 12
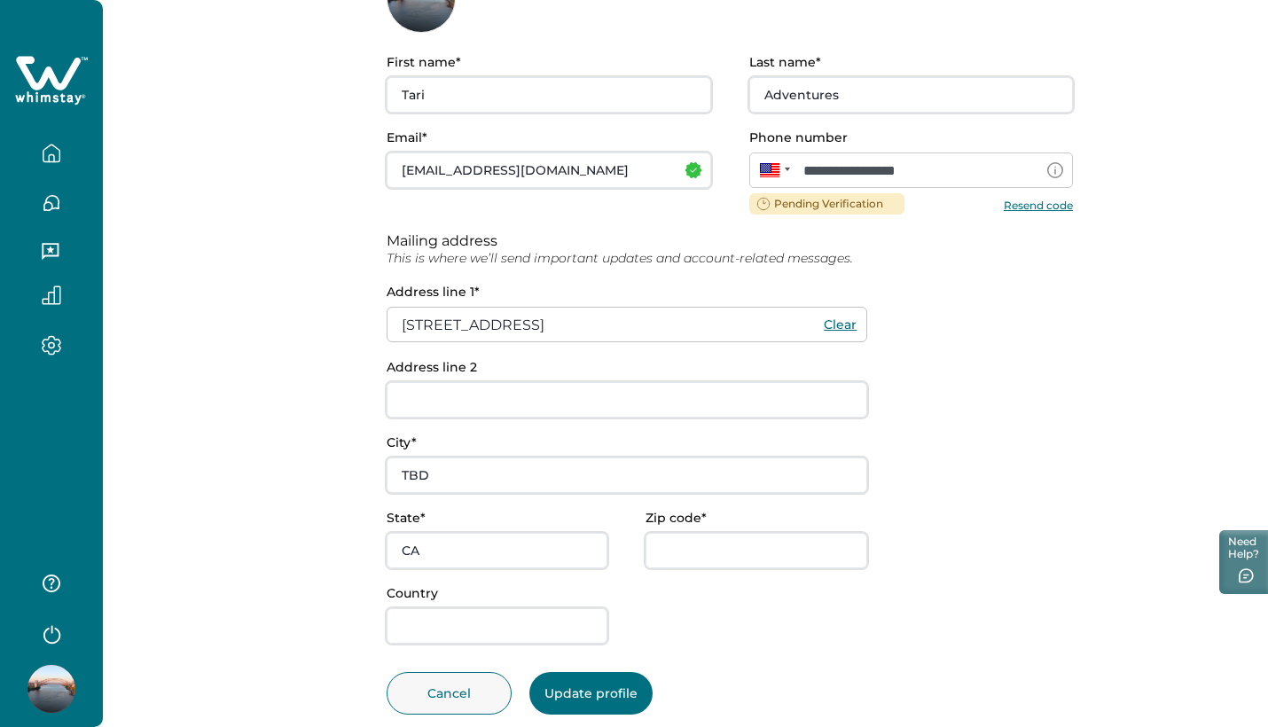
click at [613, 332] on input "[STREET_ADDRESS]" at bounding box center [626, 324] width 480 height 35
click at [570, 321] on input "[STREET_ADDRESS]" at bounding box center [626, 324] width 480 height 35
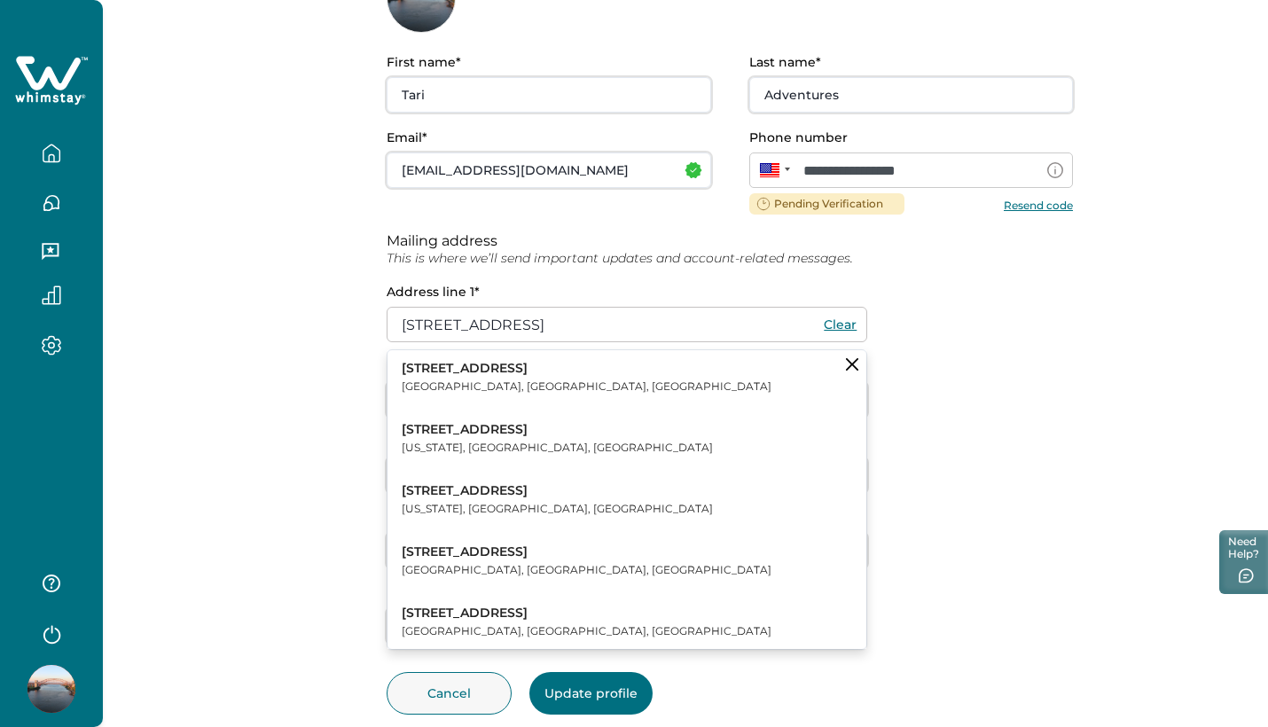
type input "[STREET_ADDRESS]"
click at [330, 341] on div "**********" at bounding box center [685, 295] width 1165 height 933
click at [854, 363] on icon "Clear suggestions" at bounding box center [852, 364] width 12 height 12
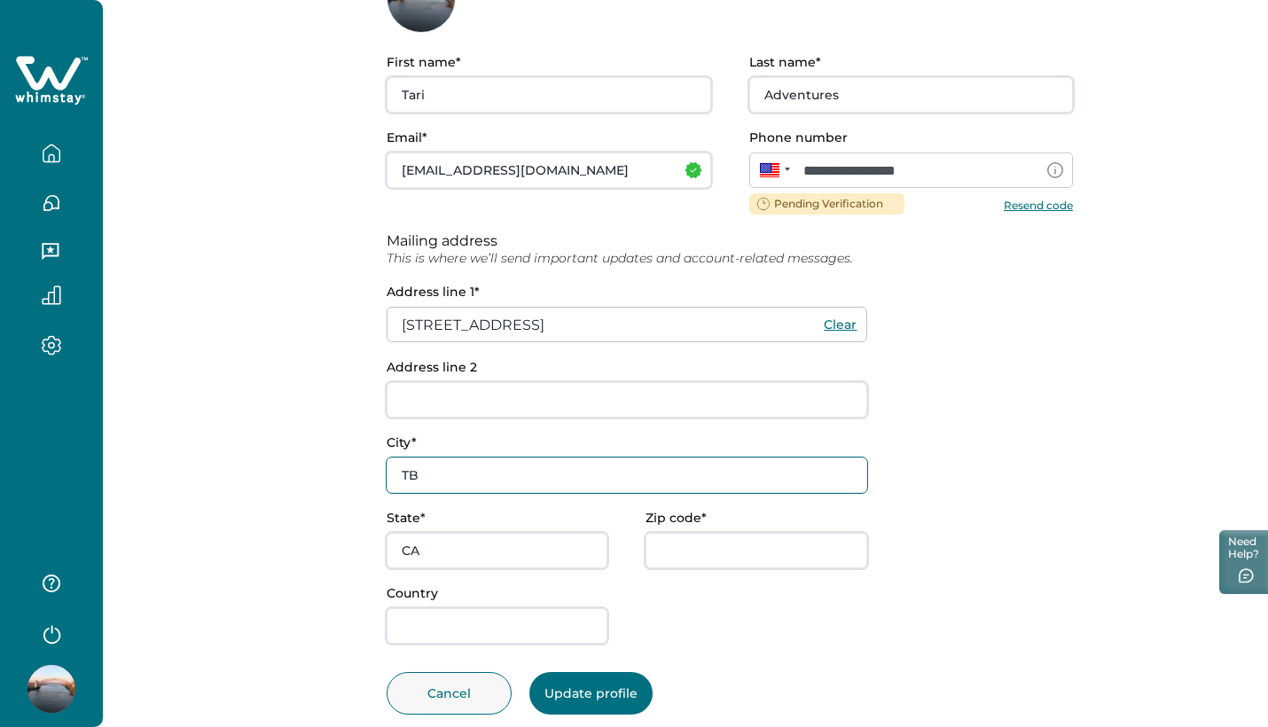
type input "T"
type input "Astoria"
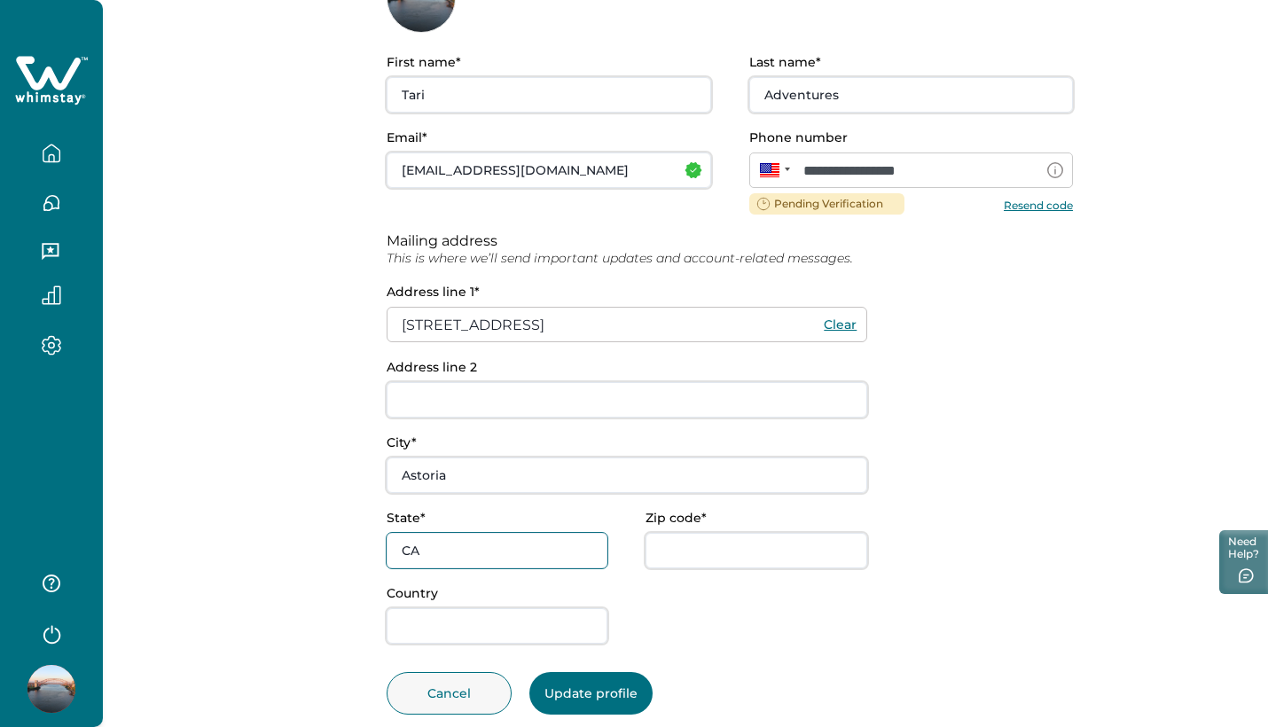
type input "C"
type input "NY"
type input "11103"
type input "[GEOGRAPHIC_DATA]"
click at [599, 698] on button "Update profile" at bounding box center [590, 693] width 123 height 43
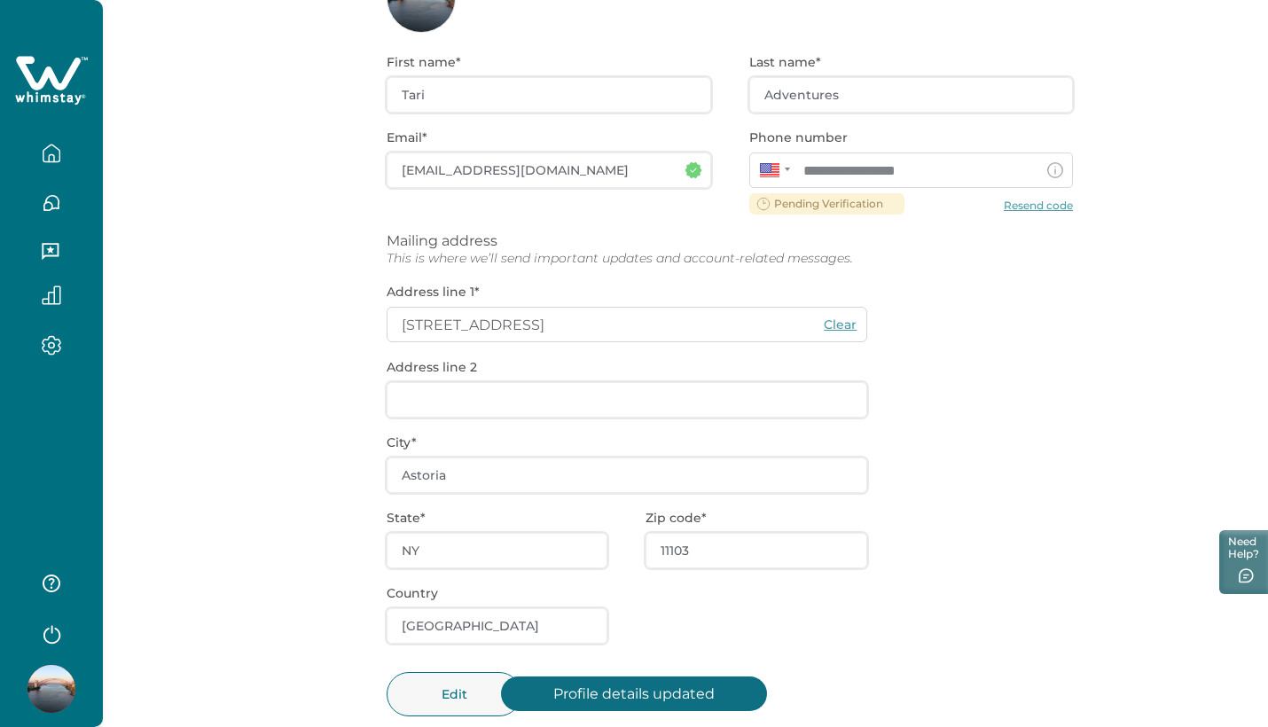
click at [54, 294] on icon "button" at bounding box center [52, 295] width 18 height 18
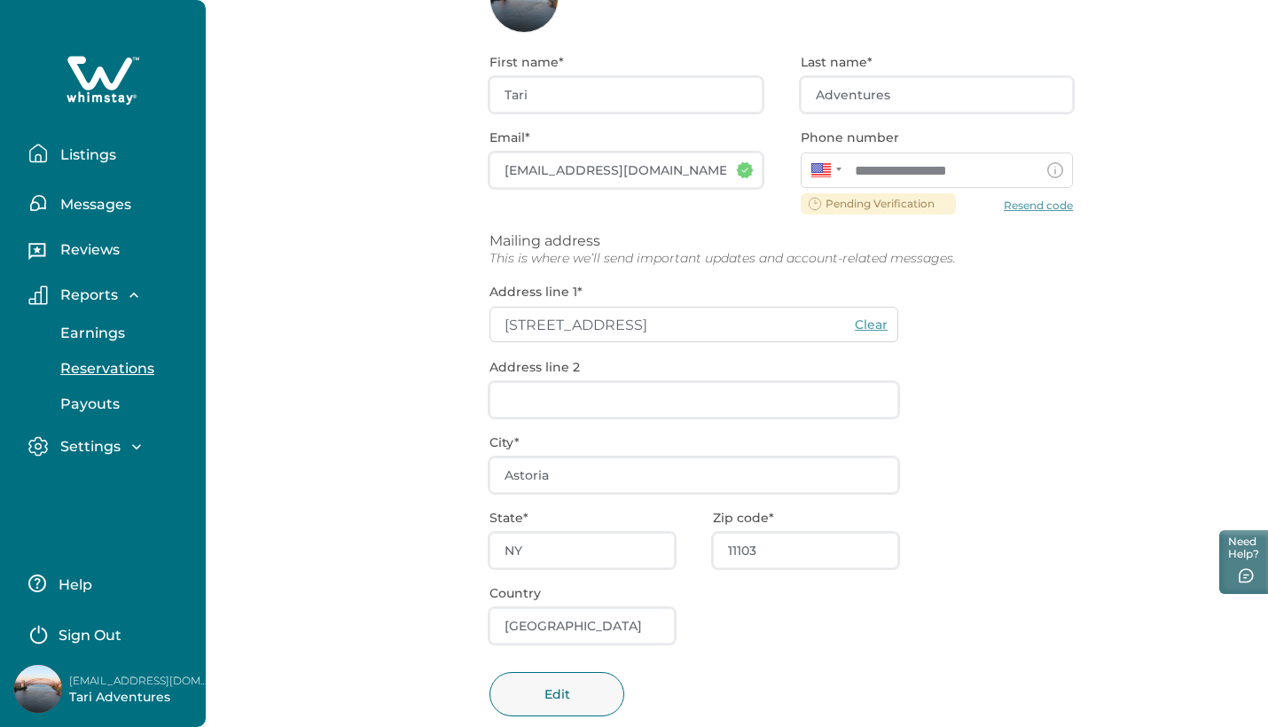
click at [102, 368] on p "Reservations" at bounding box center [104, 369] width 99 height 18
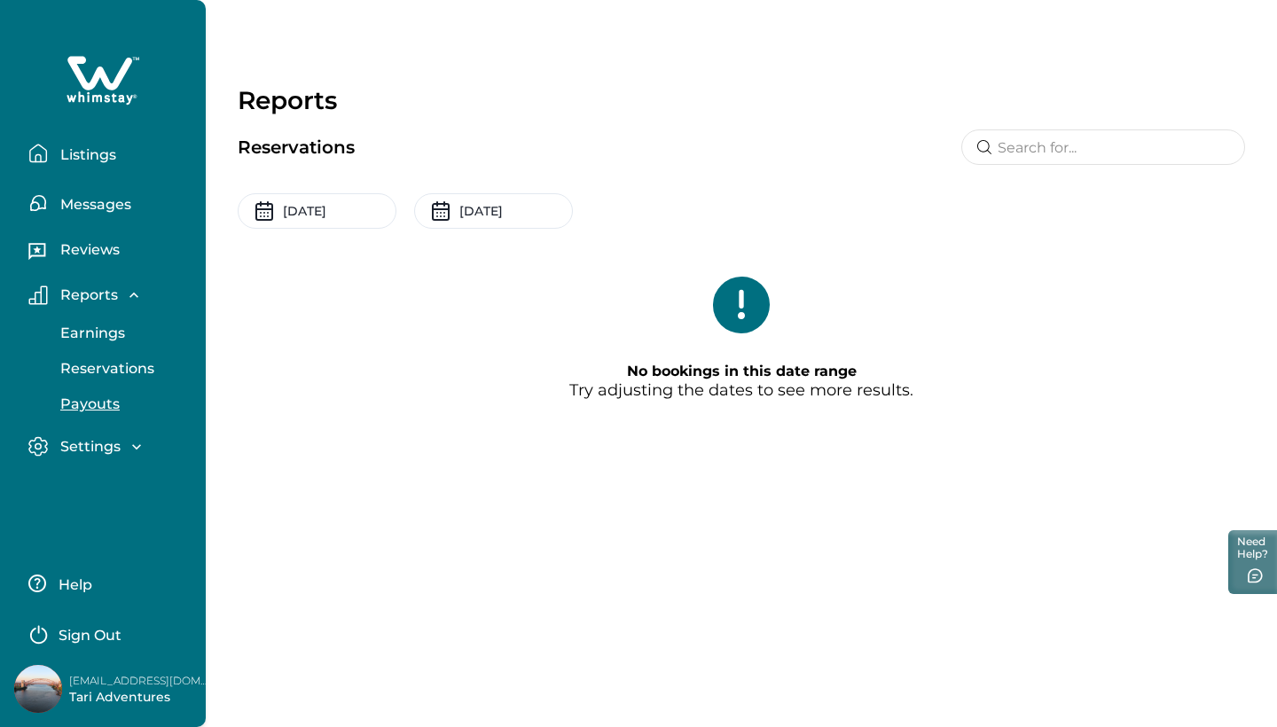
click at [104, 404] on p "Payouts" at bounding box center [87, 404] width 65 height 18
click at [121, 449] on div "Settings" at bounding box center [97, 447] width 98 height 18
click at [124, 484] on p "Profile details" at bounding box center [107, 485] width 104 height 18
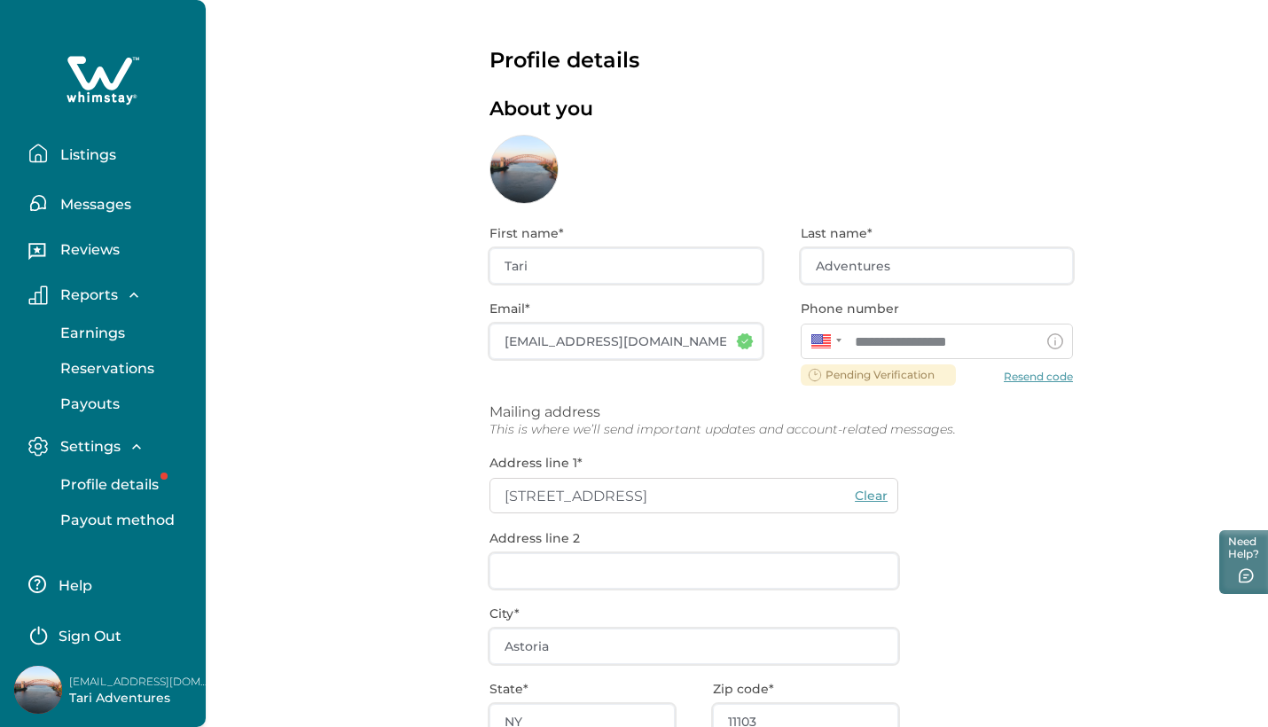
click at [81, 155] on p "Listings" at bounding box center [85, 155] width 61 height 18
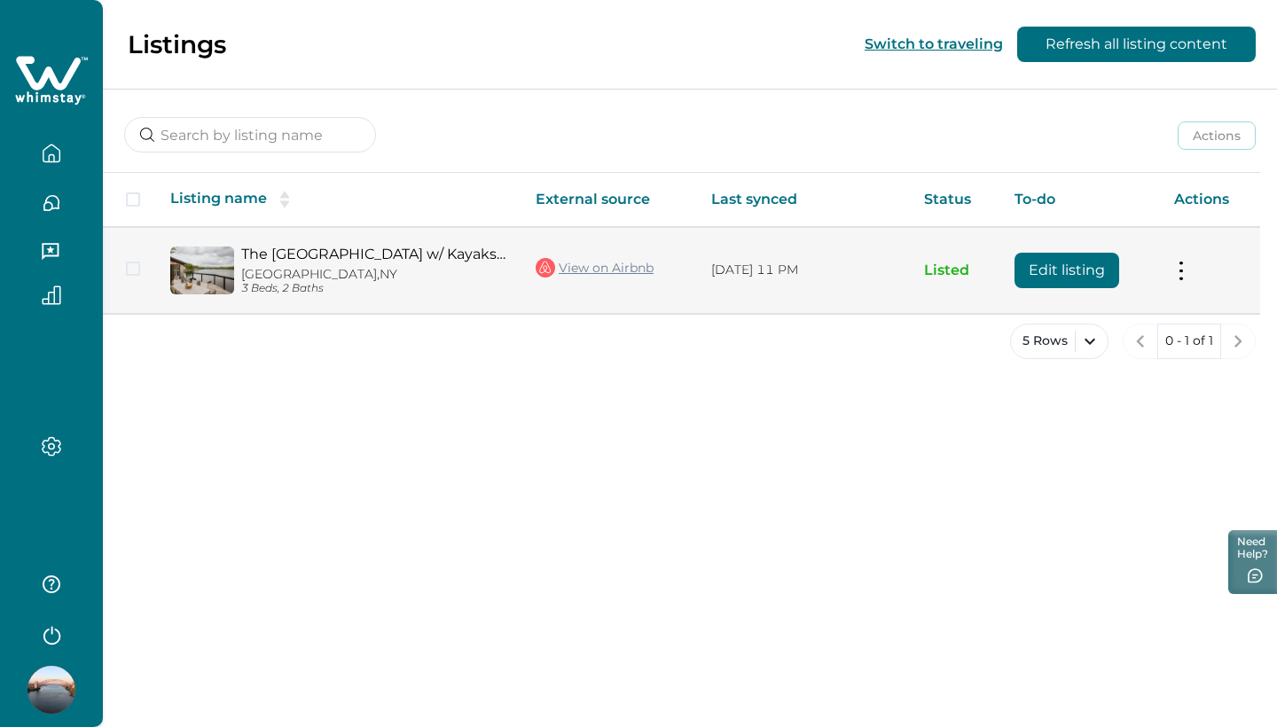
click at [1093, 263] on button "Edit listing" at bounding box center [1066, 270] width 105 height 35
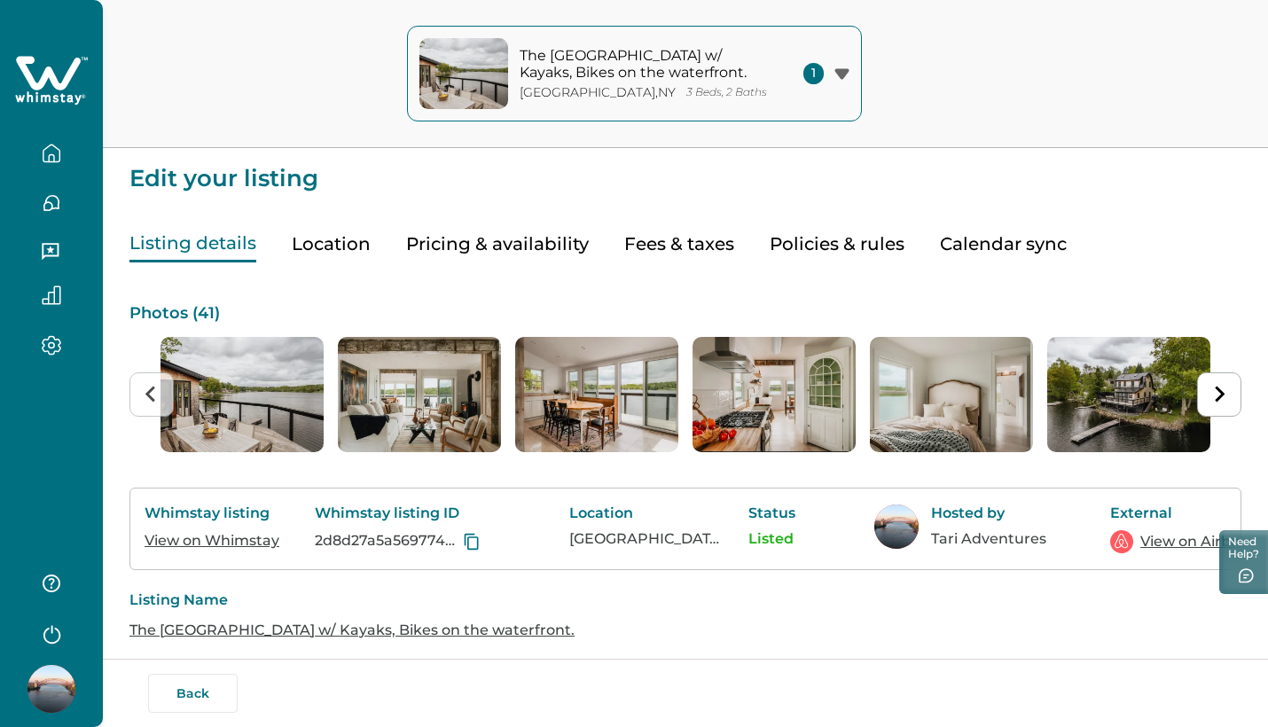
click at [516, 247] on button "Pricing & availability" at bounding box center [497, 244] width 183 height 36
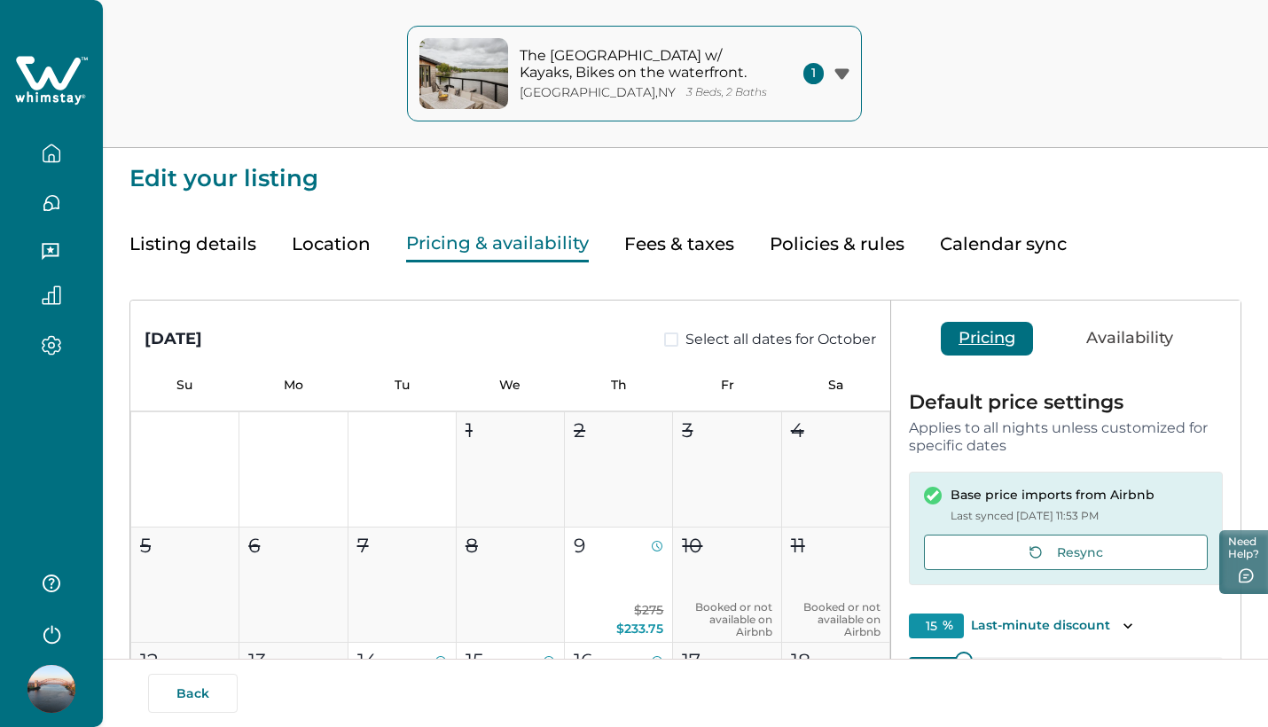
click at [1127, 340] on button "Availability" at bounding box center [1129, 339] width 122 height 34
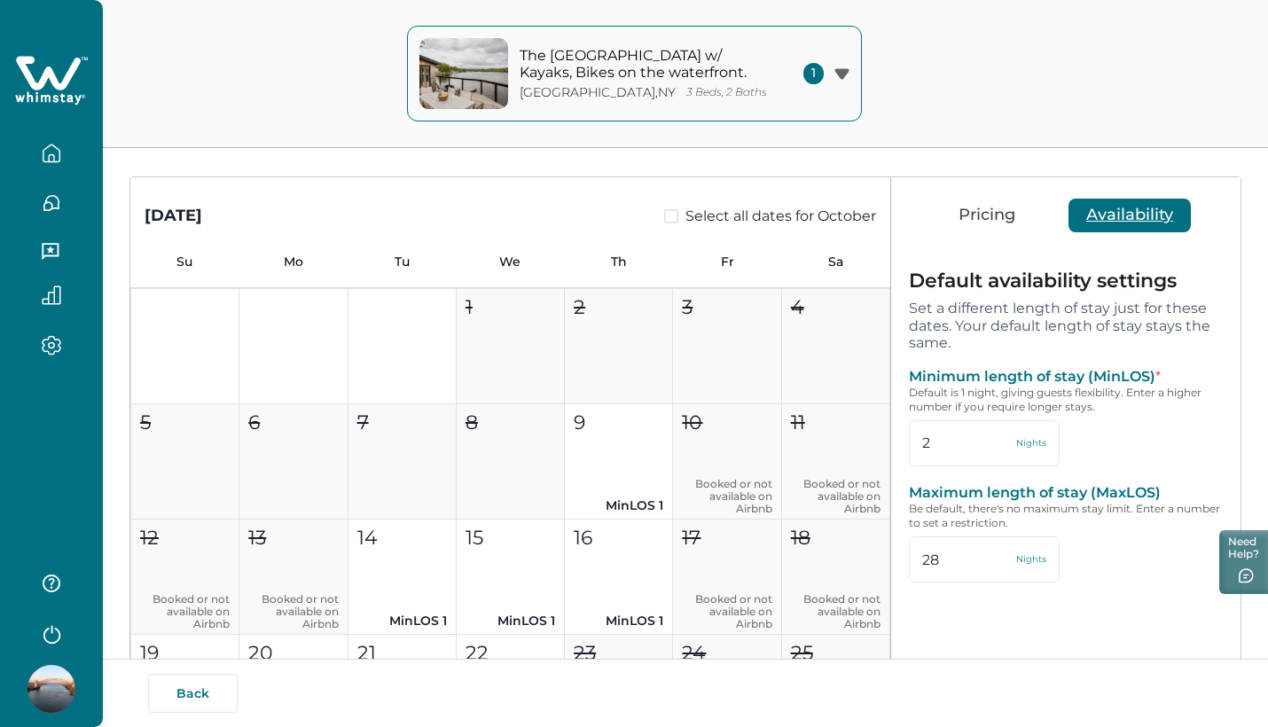
scroll to position [124, 0]
click at [945, 449] on input "2" at bounding box center [984, 442] width 151 height 46
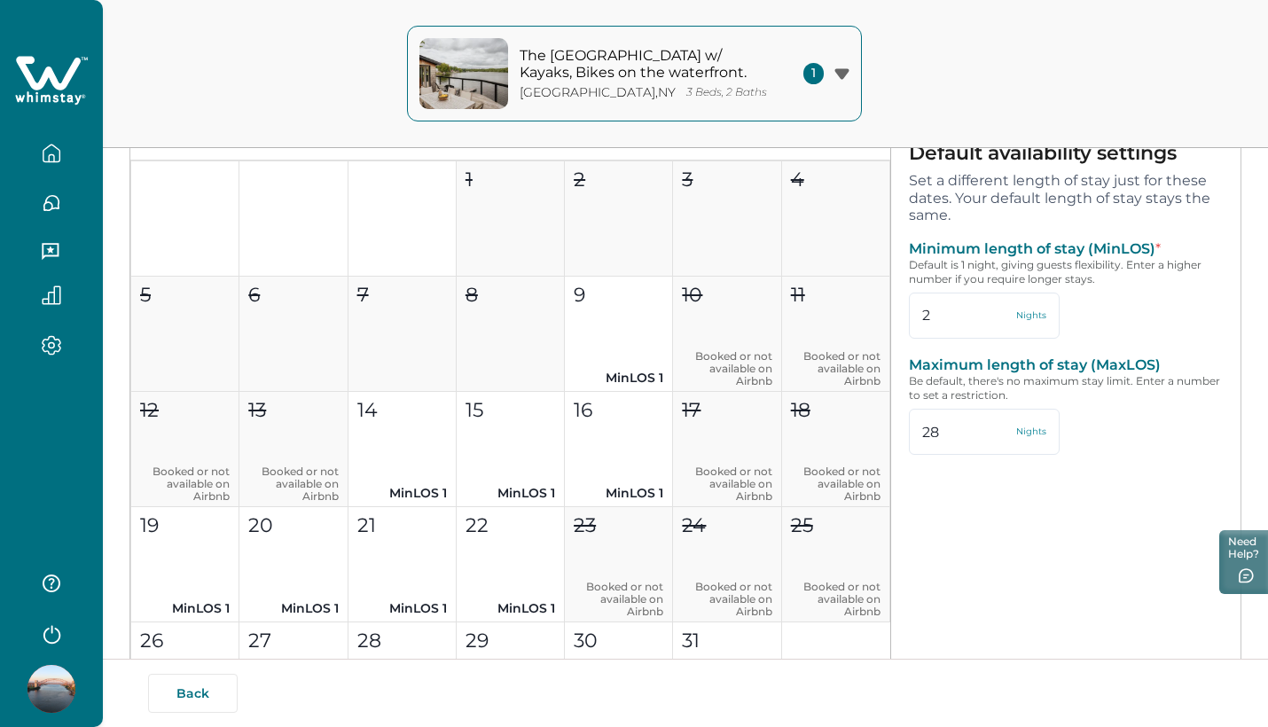
scroll to position [220, 0]
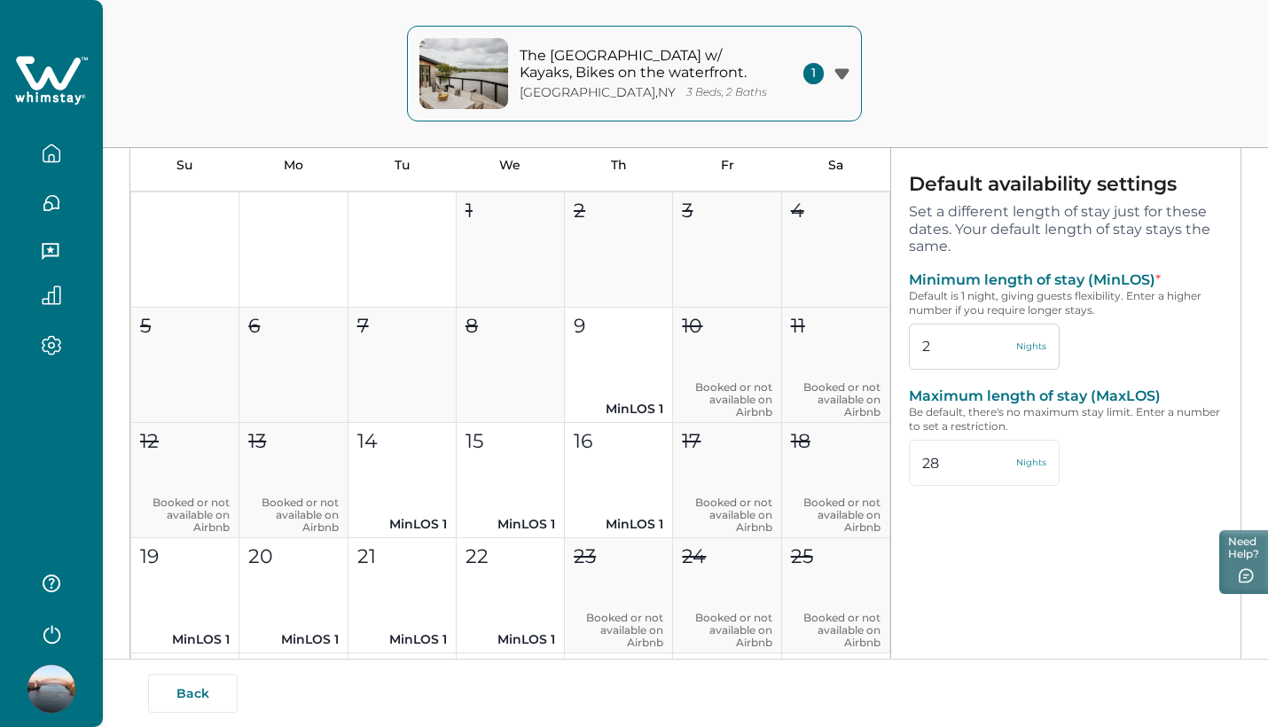
click at [950, 343] on input "2" at bounding box center [984, 347] width 151 height 46
type input "2"
click at [1083, 548] on button "Save" at bounding box center [1087, 543] width 106 height 35
type input "2"
type input "28"
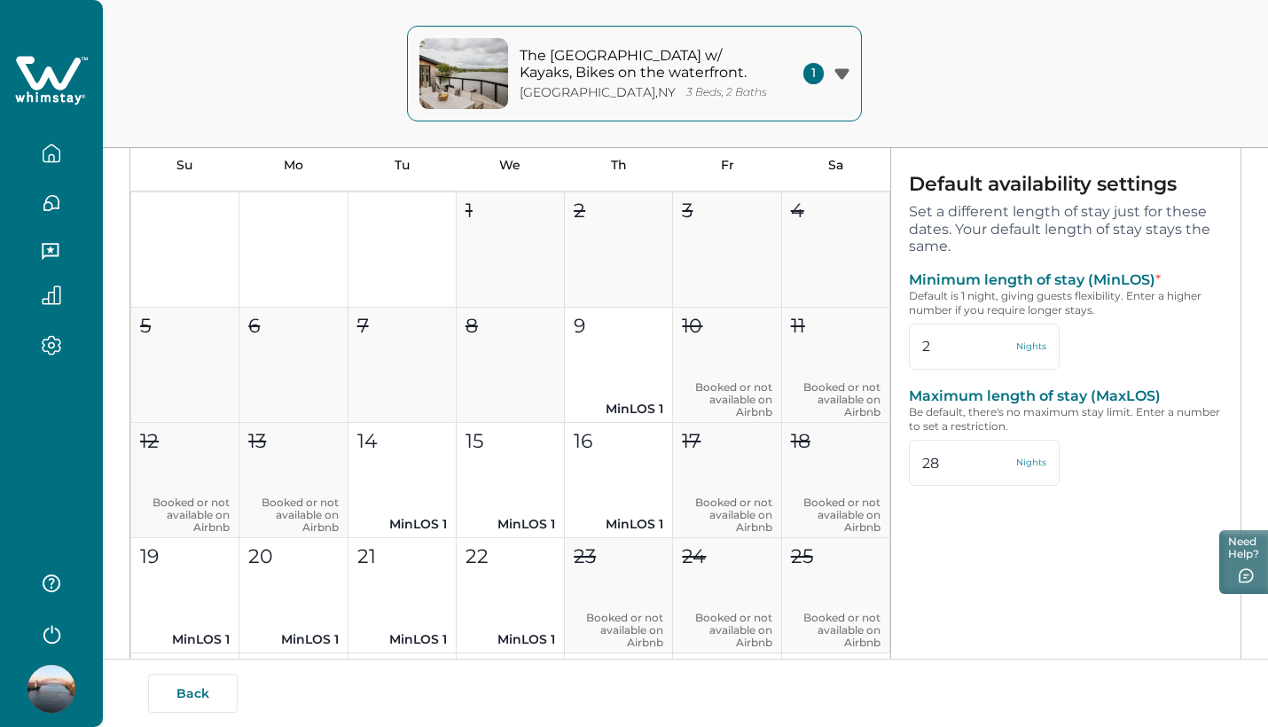
click at [817, 75] on span "1" at bounding box center [813, 73] width 20 height 21
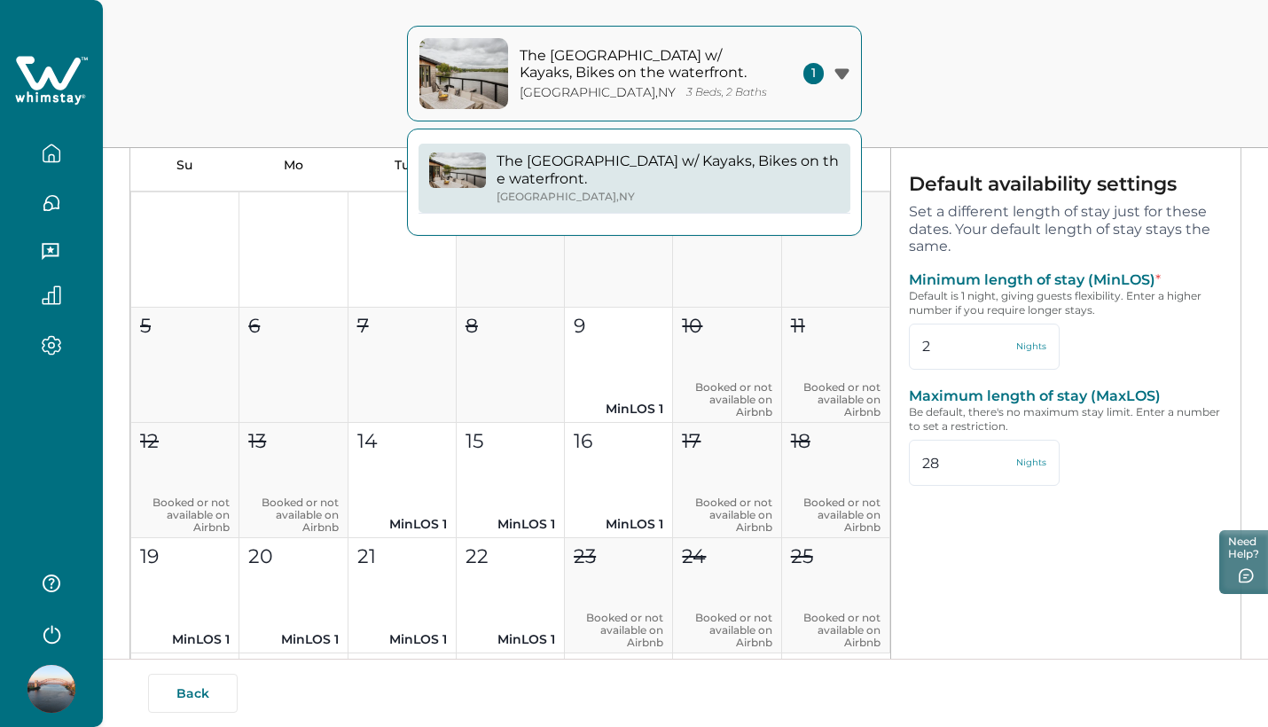
click at [817, 75] on span "1" at bounding box center [813, 73] width 20 height 21
click at [927, 79] on div "The [GEOGRAPHIC_DATA] w/ Kayaks, Bikes on the waterfront. [GEOGRAPHIC_DATA] , […" at bounding box center [634, 74] width 1268 height 148
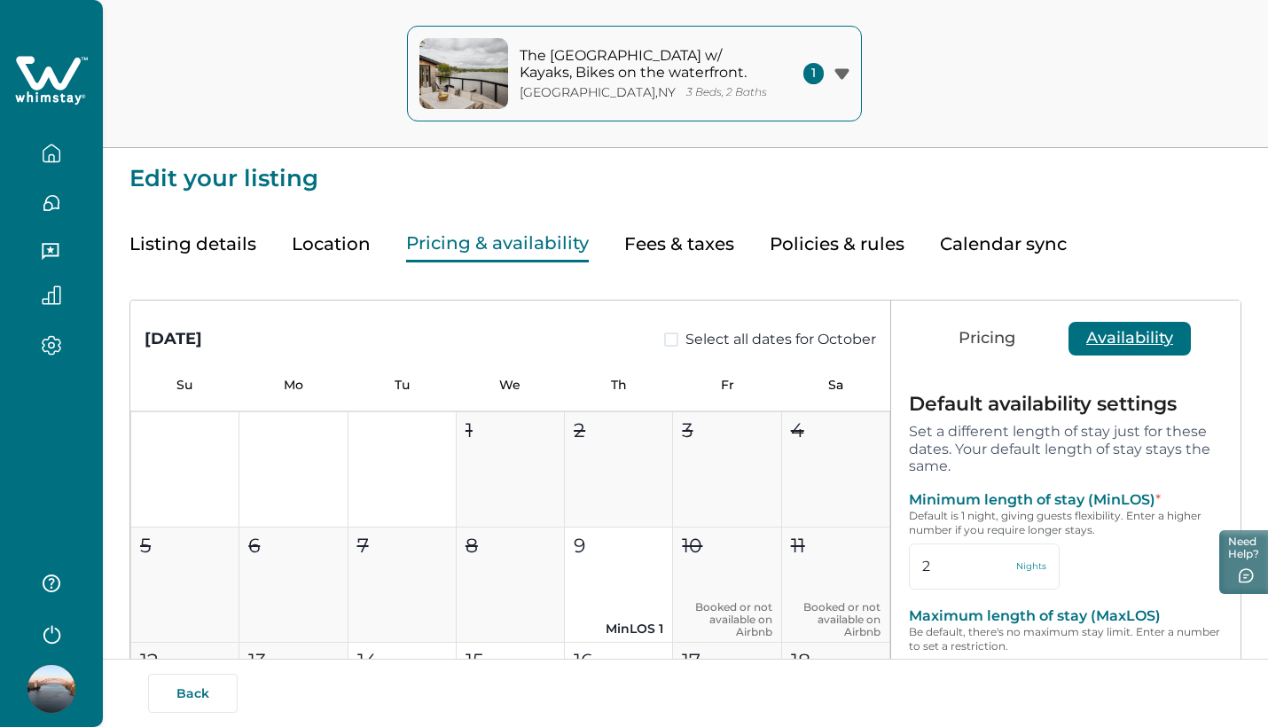
scroll to position [0, 0]
